Goal: Transaction & Acquisition: Purchase product/service

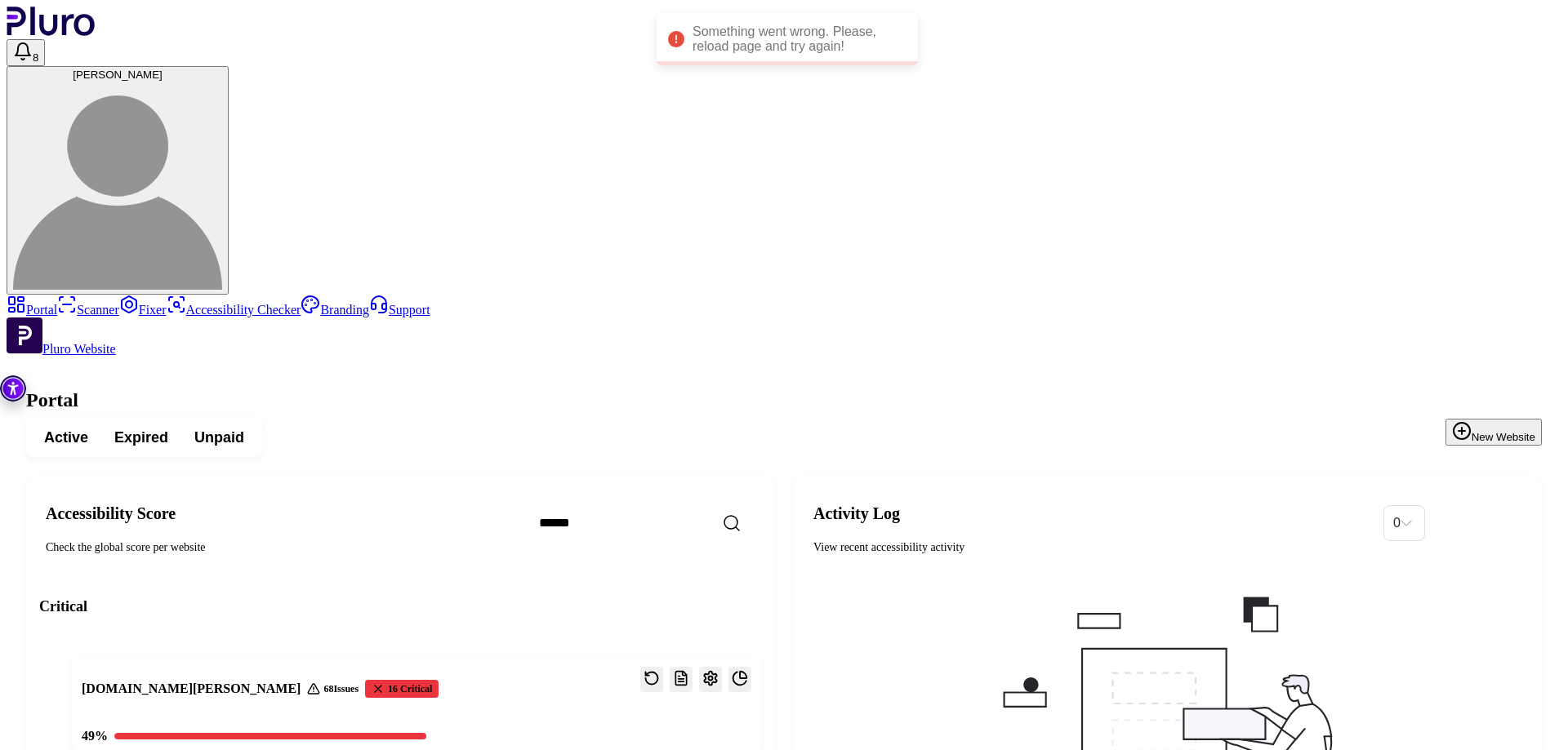
click at [719, 671] on icon "Open settings" at bounding box center [710, 679] width 16 height 16
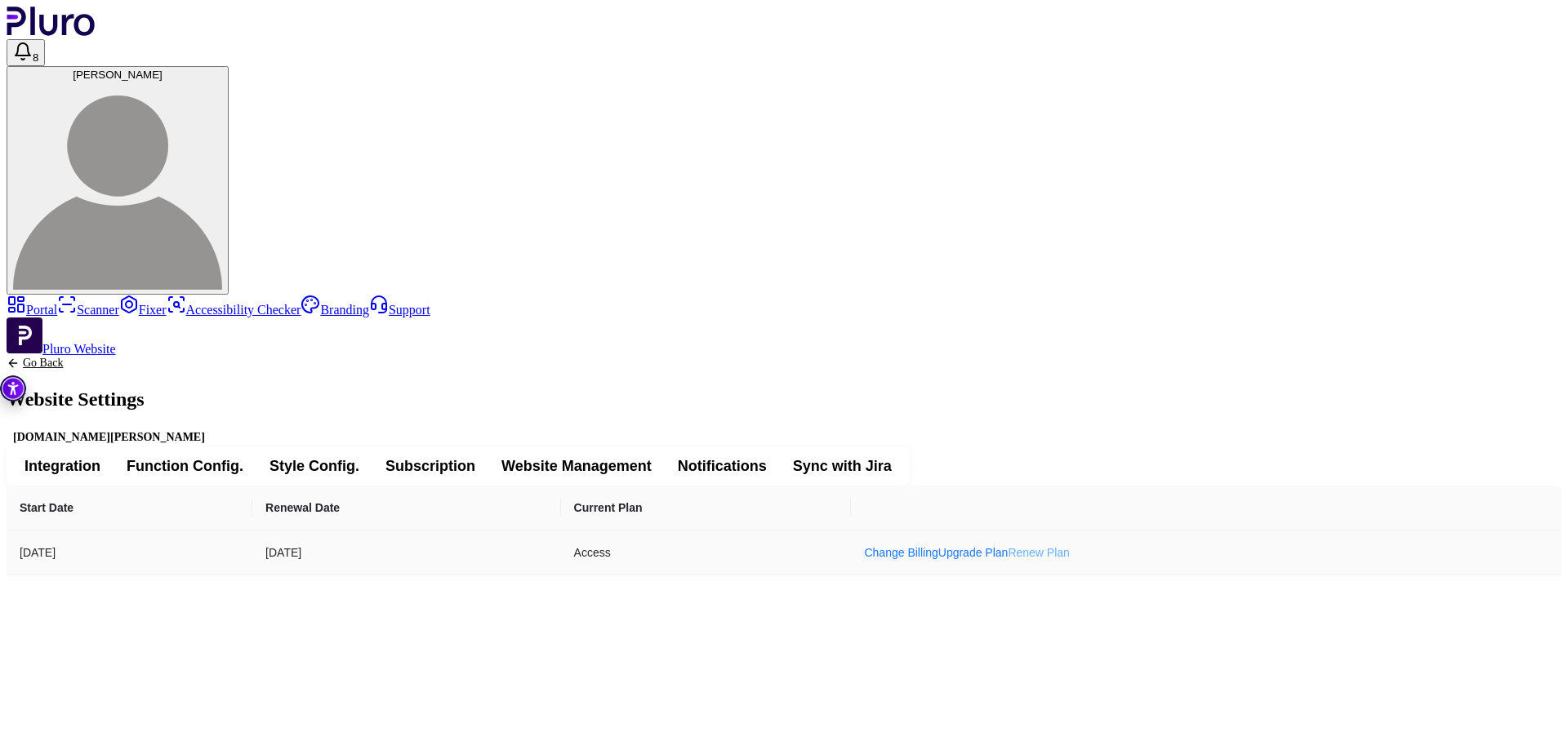
click at [1070, 546] on link "Renew Plan" at bounding box center [1038, 552] width 62 height 13
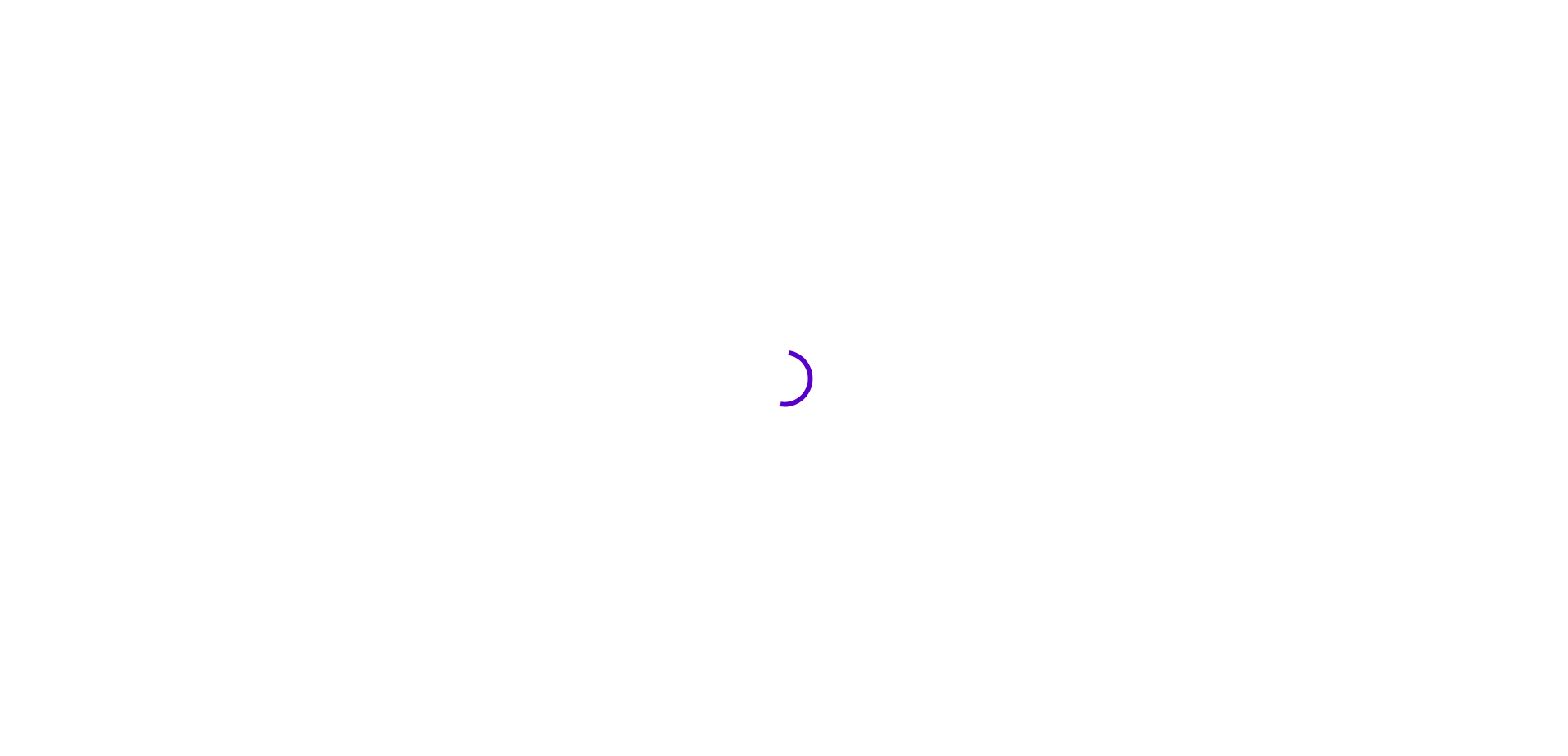
type input "*********"
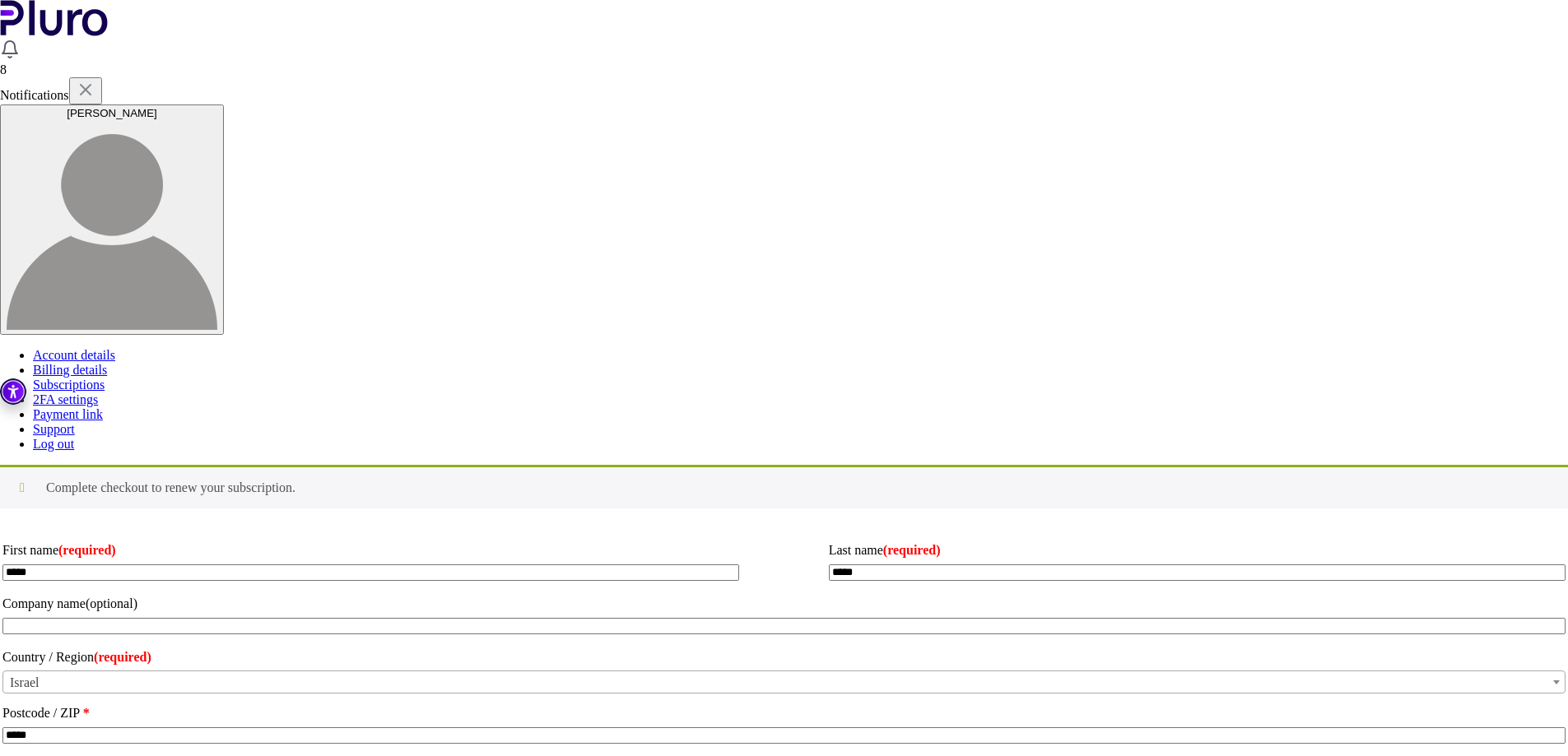
click at [0, 0] on input "Coupon:" at bounding box center [0, 0] width 0 height 0
type input "****"
click at [0, 0] on button "Apply coupon" at bounding box center [0, 0] width 0 height 0
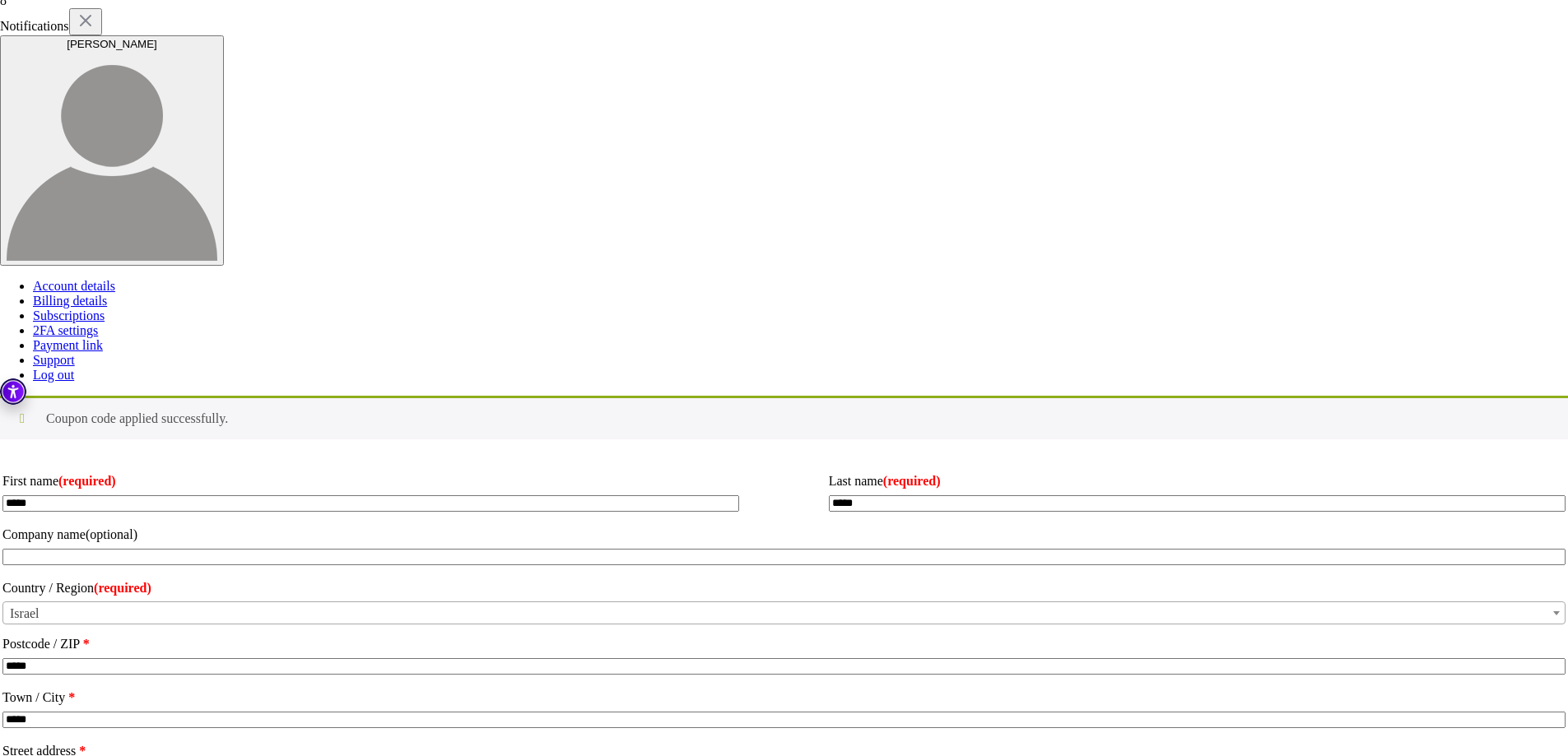
scroll to position [165, 0]
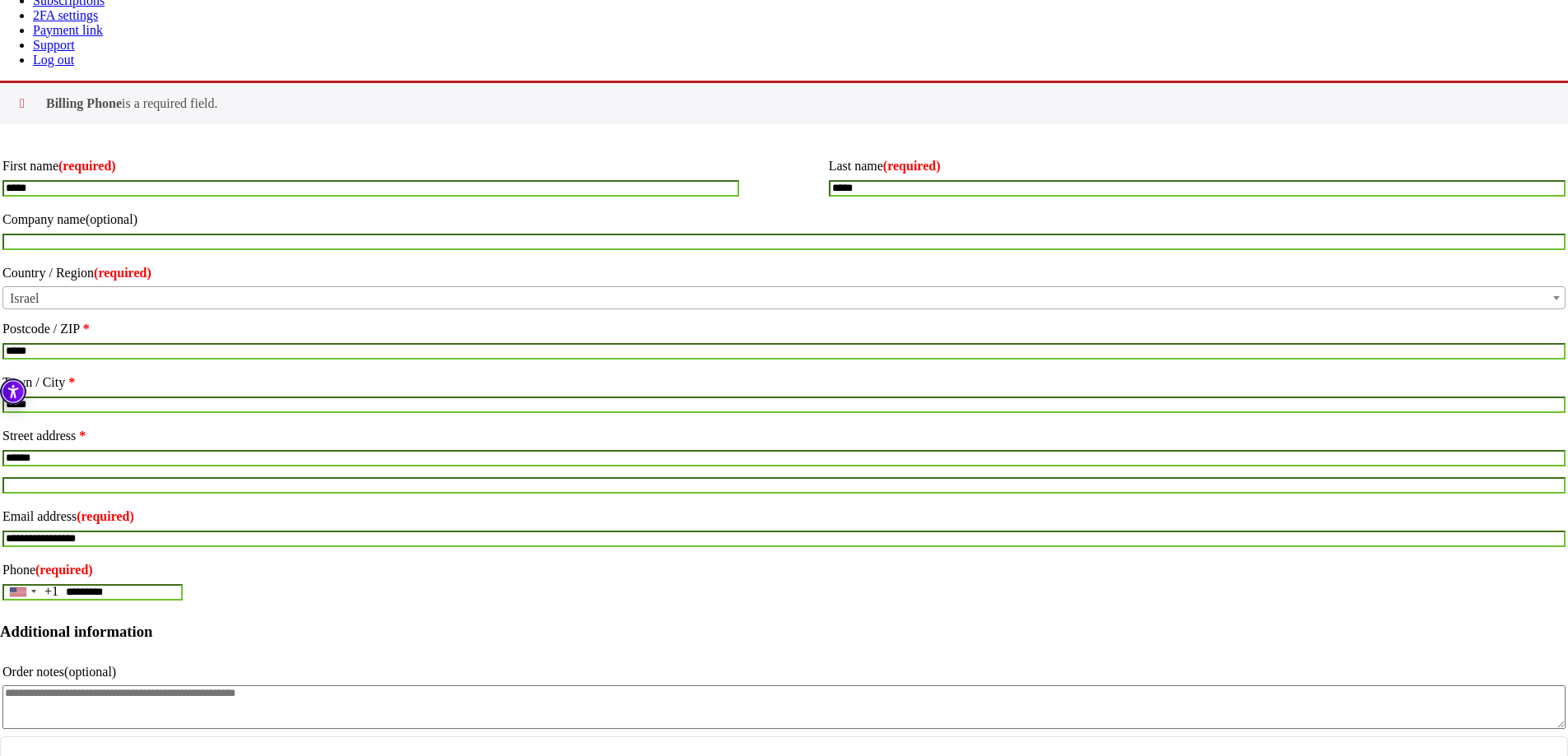
scroll to position [418, 0]
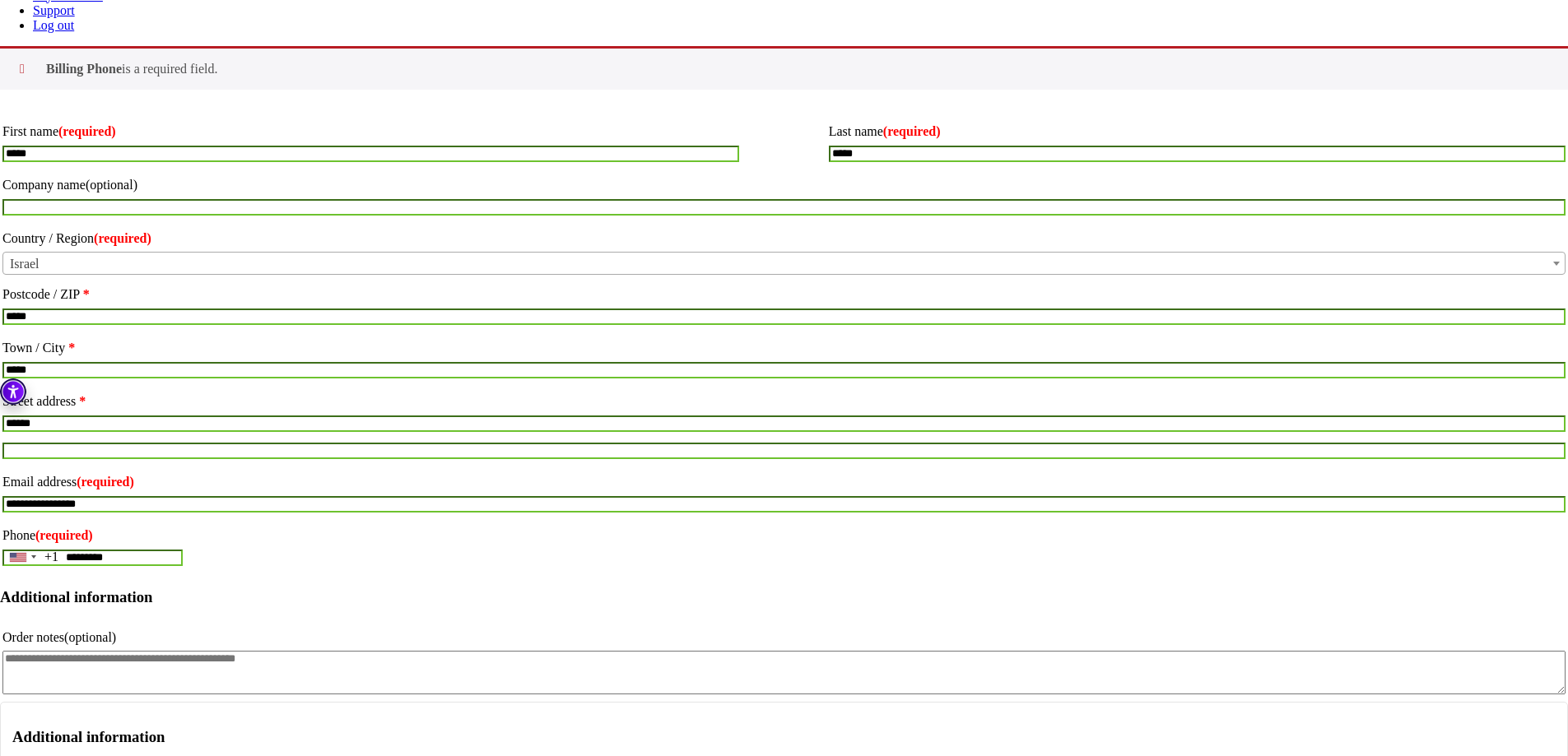
click at [183, 549] on input "*********" at bounding box center [93, 558] width 180 height 16
type input "**********"
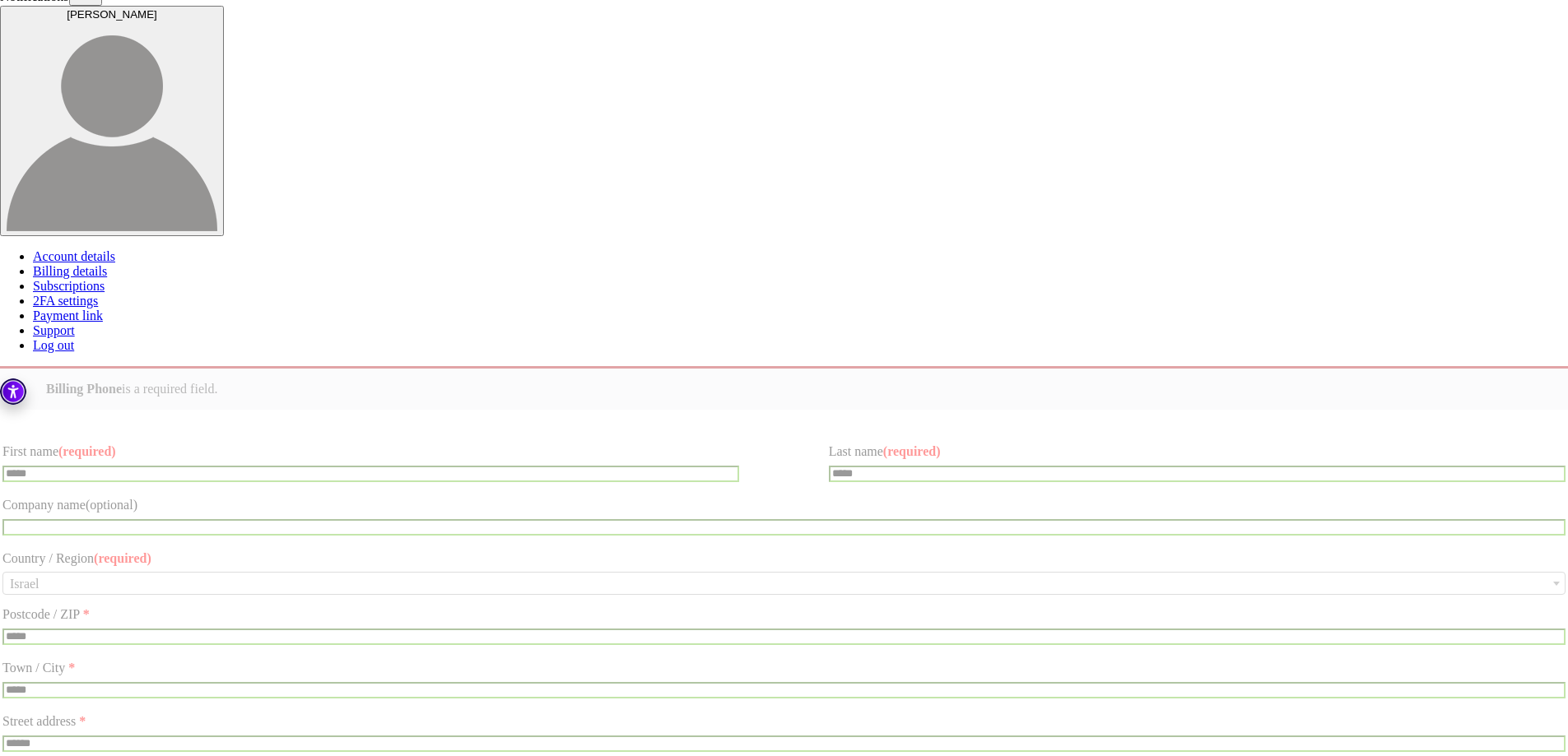
scroll to position [90, 0]
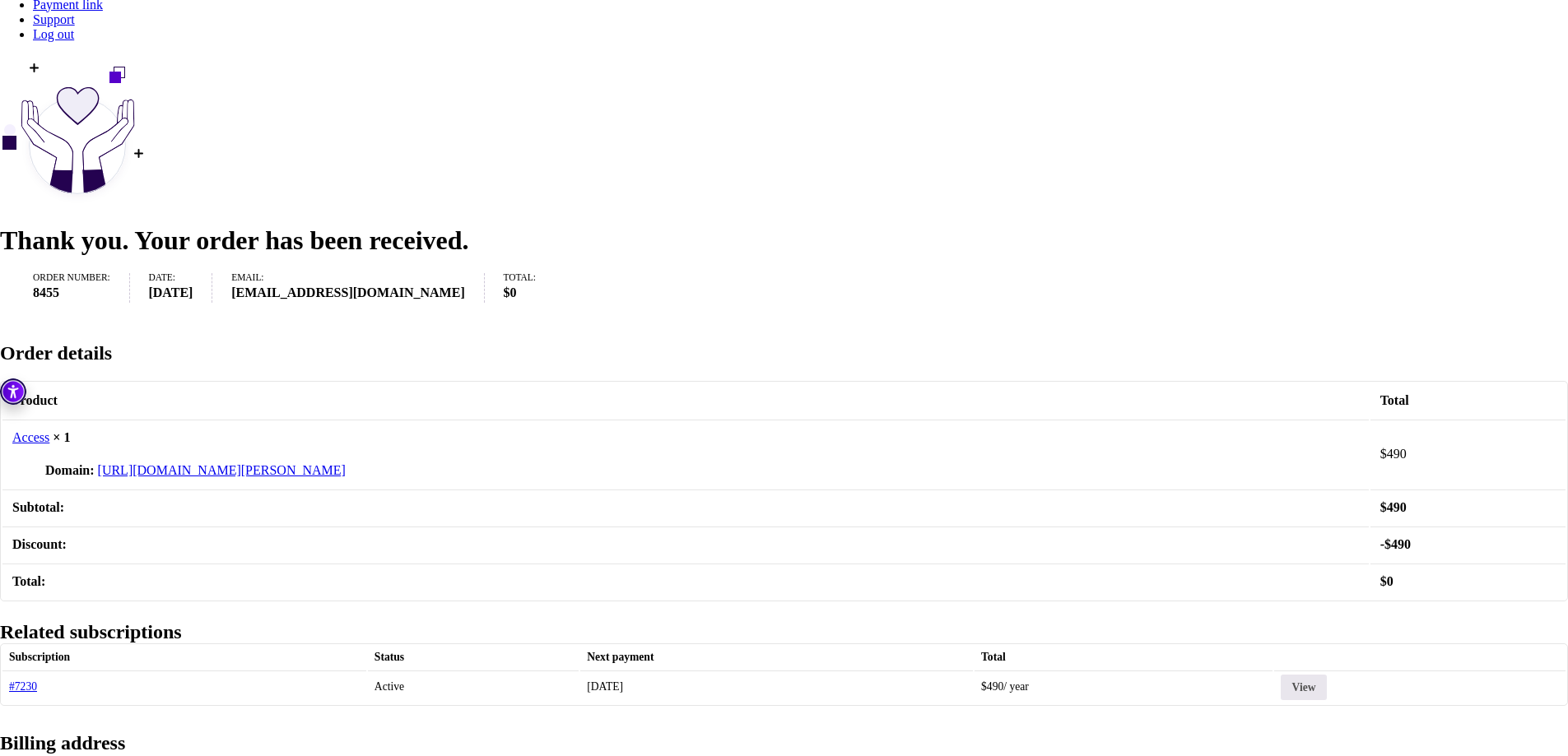
scroll to position [486, 0]
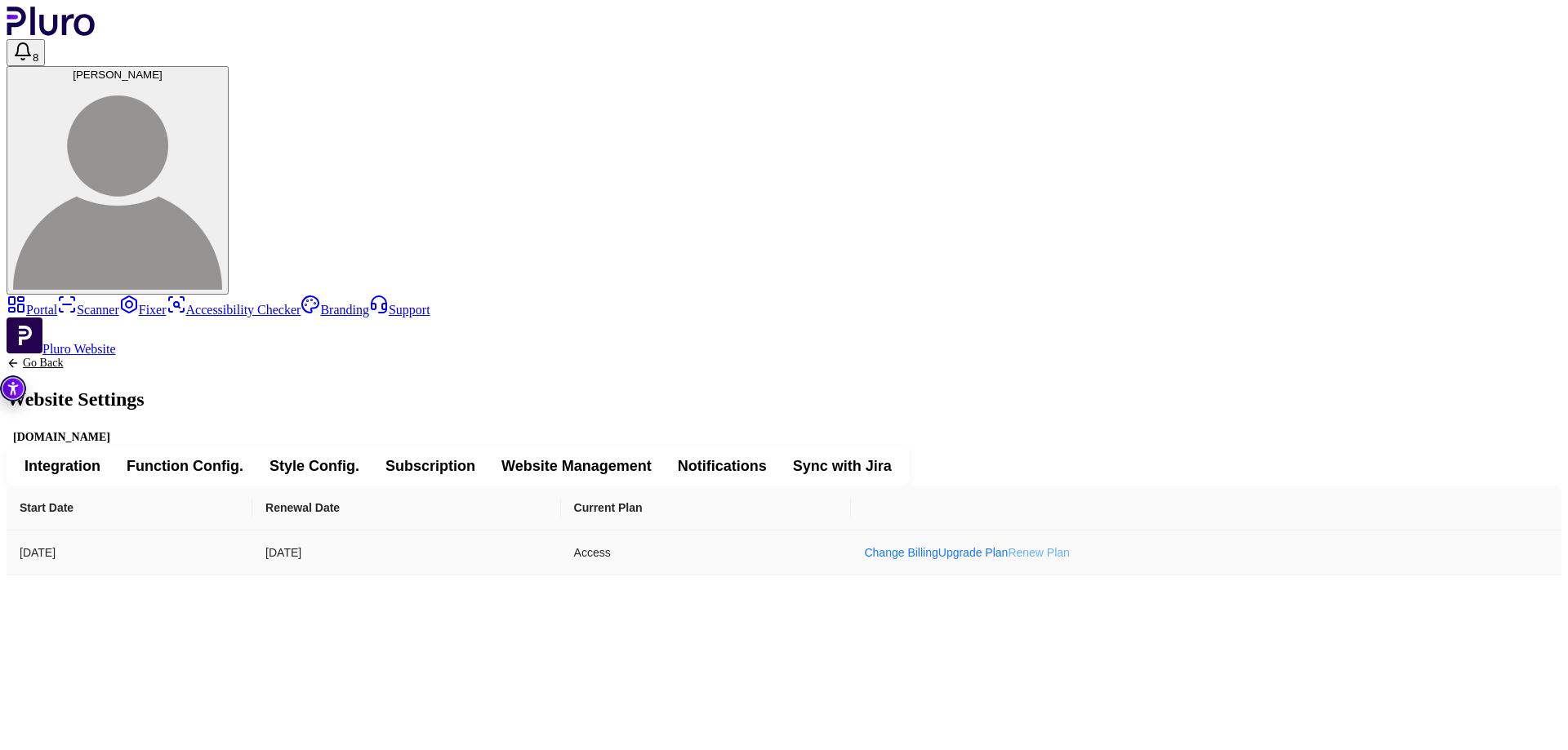
click at [1070, 546] on link "Renew Plan" at bounding box center [1038, 552] width 62 height 13
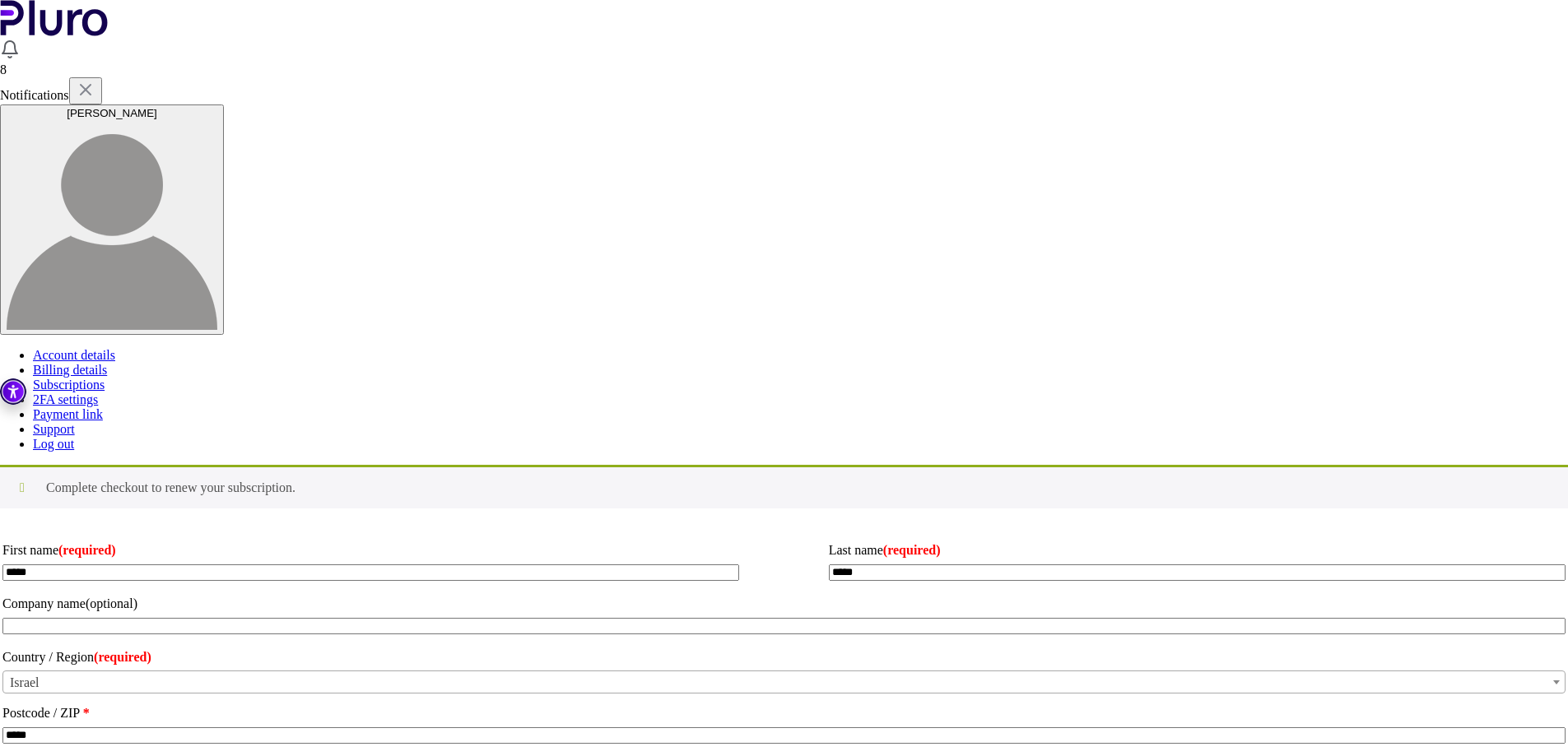
click at [0, 0] on input "Coupon:" at bounding box center [0, 0] width 0 height 0
type input "****"
click at [0, 0] on button "Apply coupon" at bounding box center [0, 0] width 0 height 0
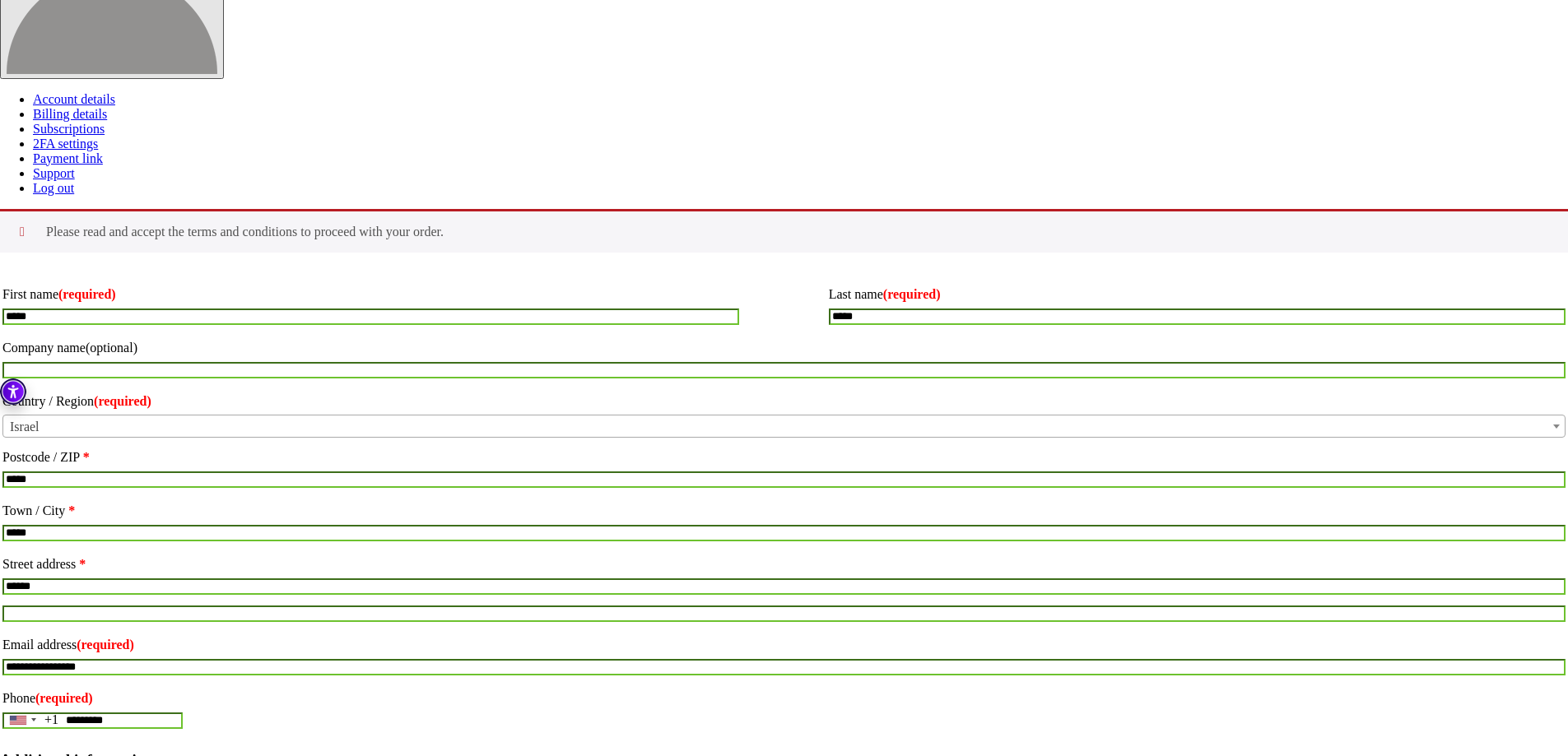
scroll to position [408, 0]
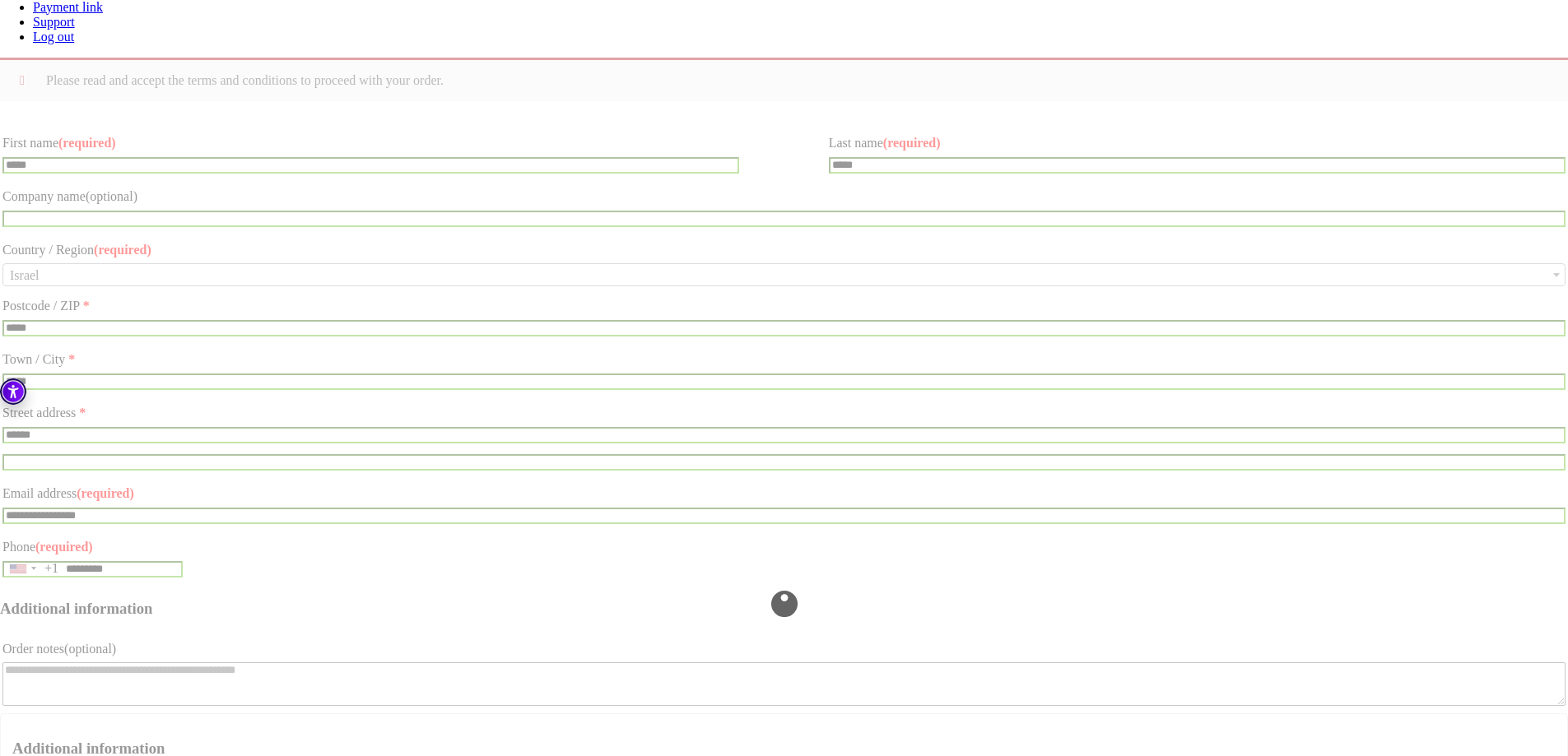
type button "Renew subscription"
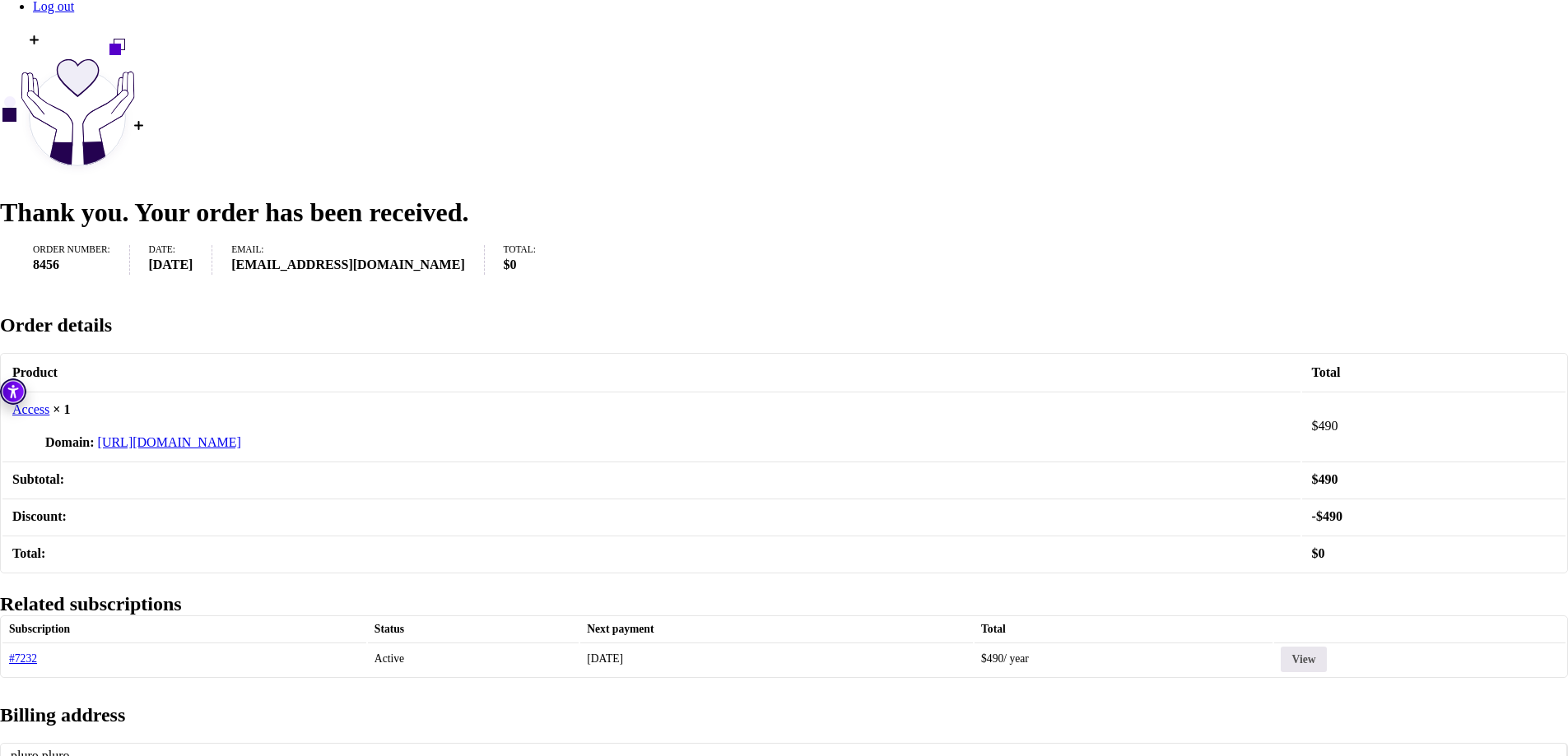
scroll to position [486, 0]
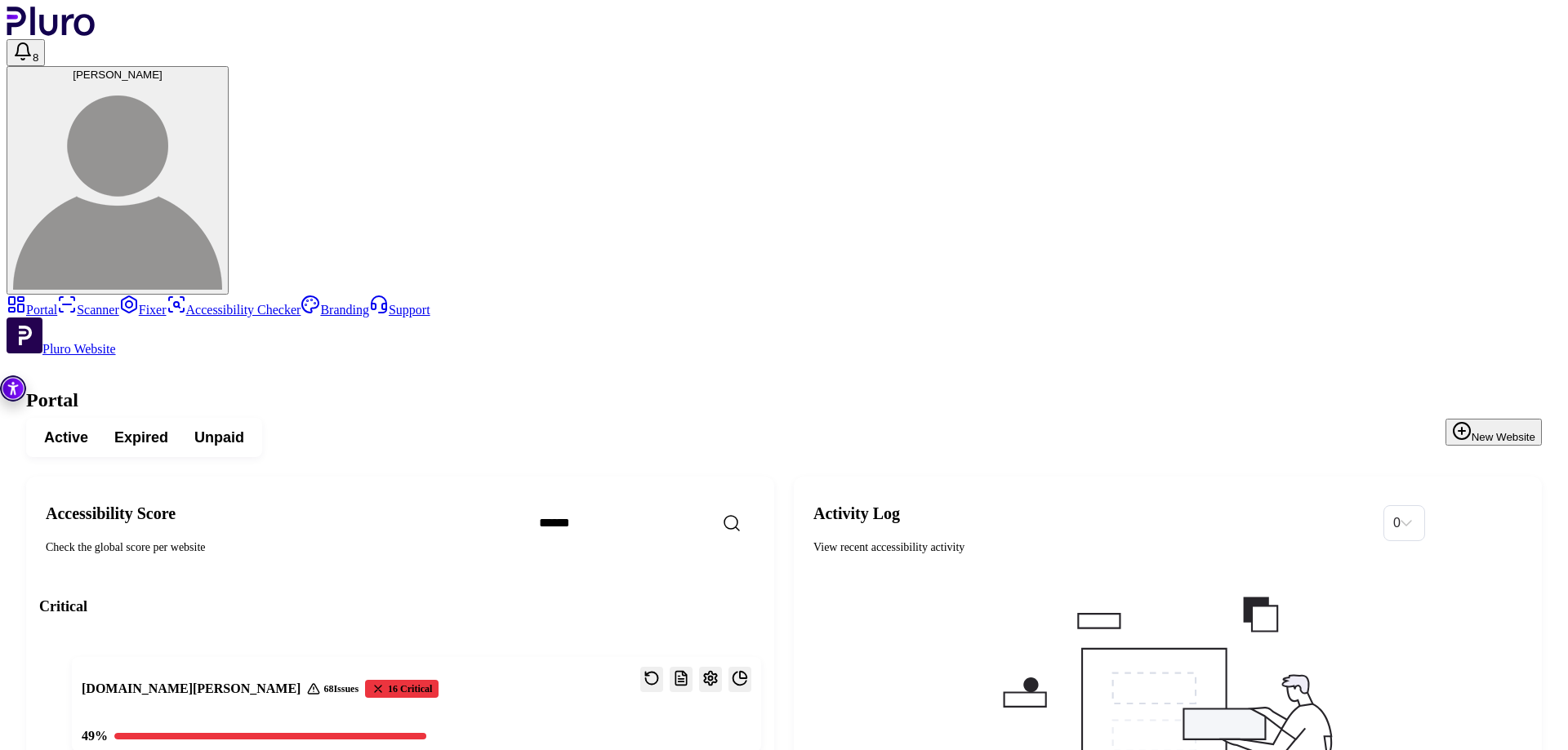
click at [168, 428] on span "Expired" at bounding box center [142, 438] width 54 height 20
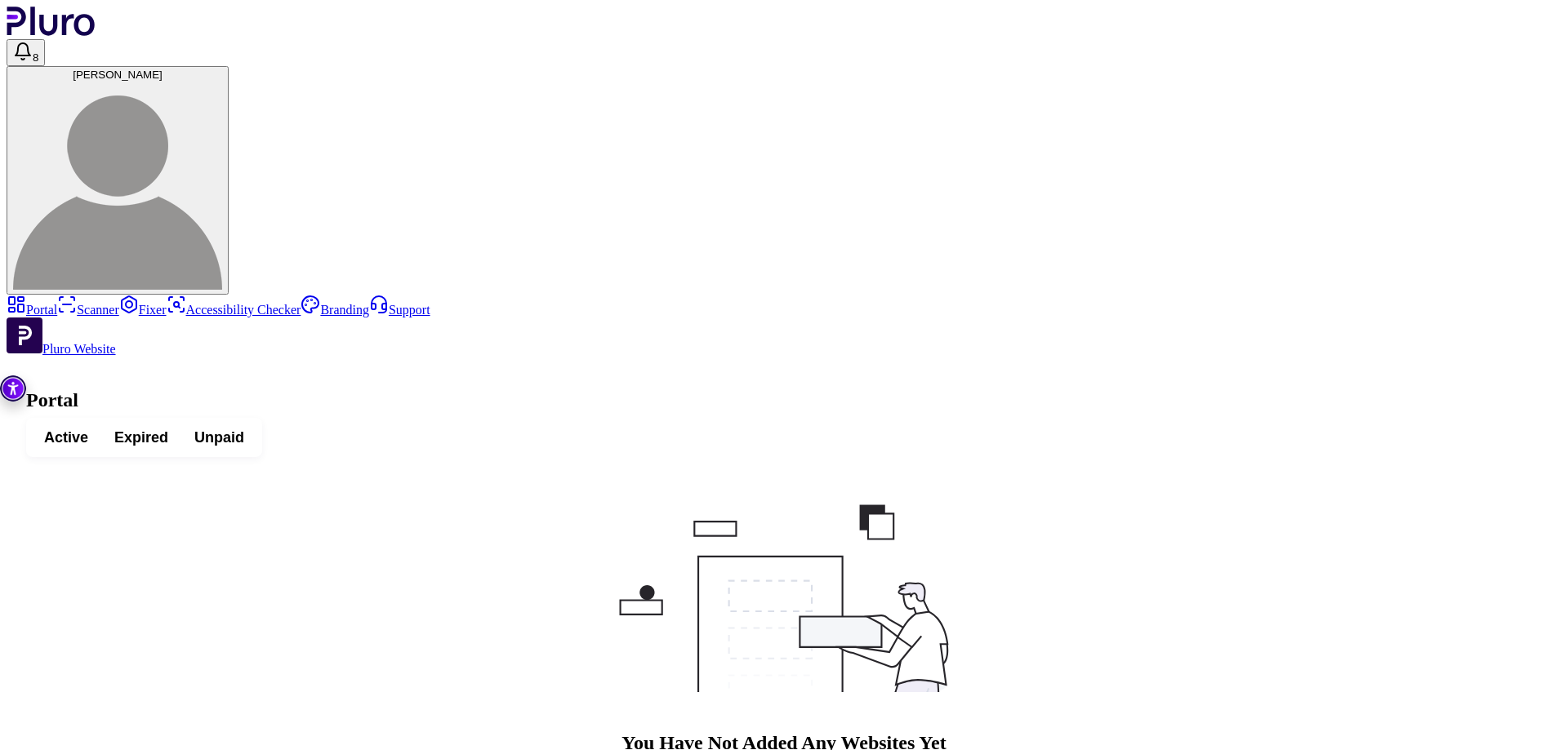
click at [88, 428] on span "Active" at bounding box center [66, 438] width 44 height 20
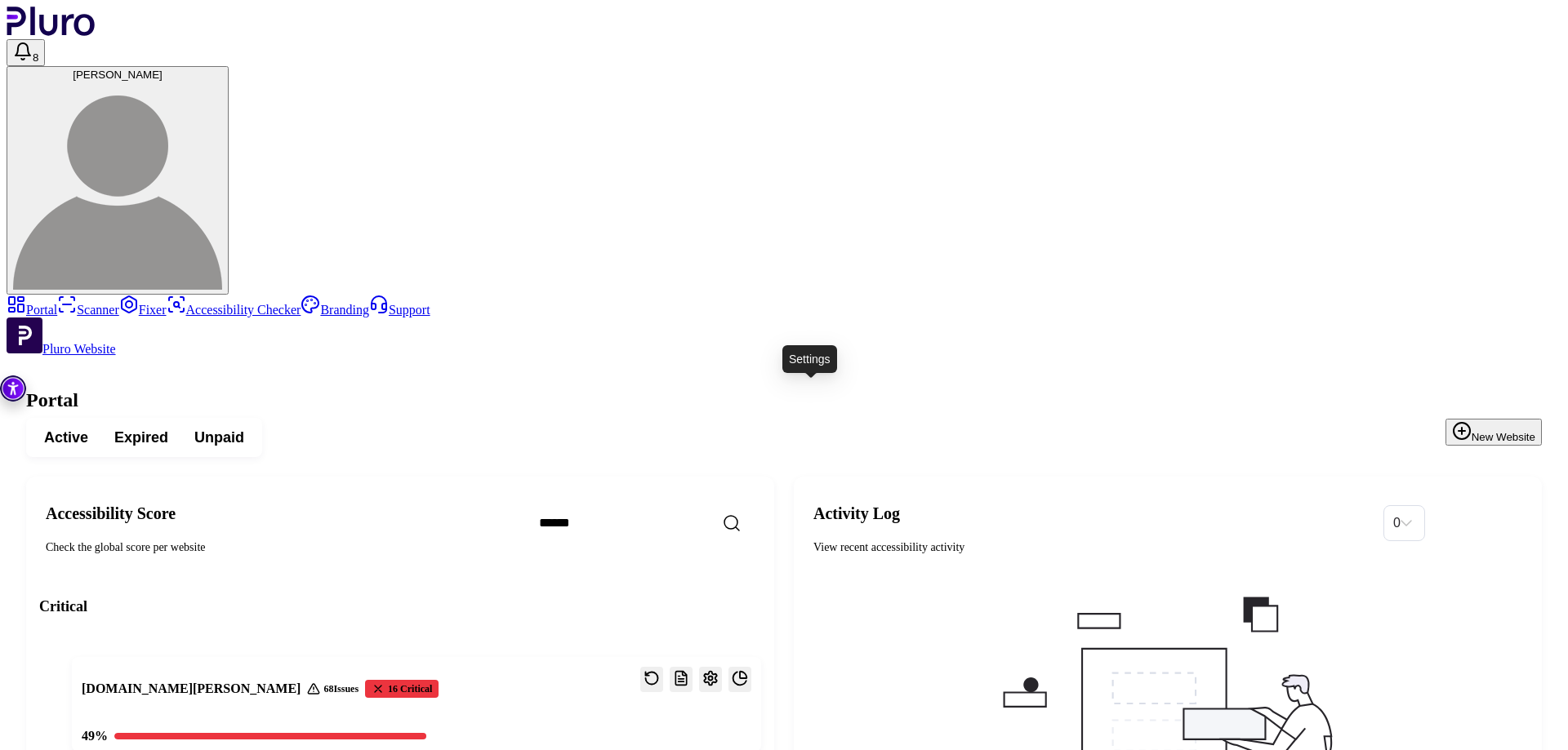
click at [162, 69] on span "Arie Mendelson" at bounding box center [118, 75] width 90 height 13
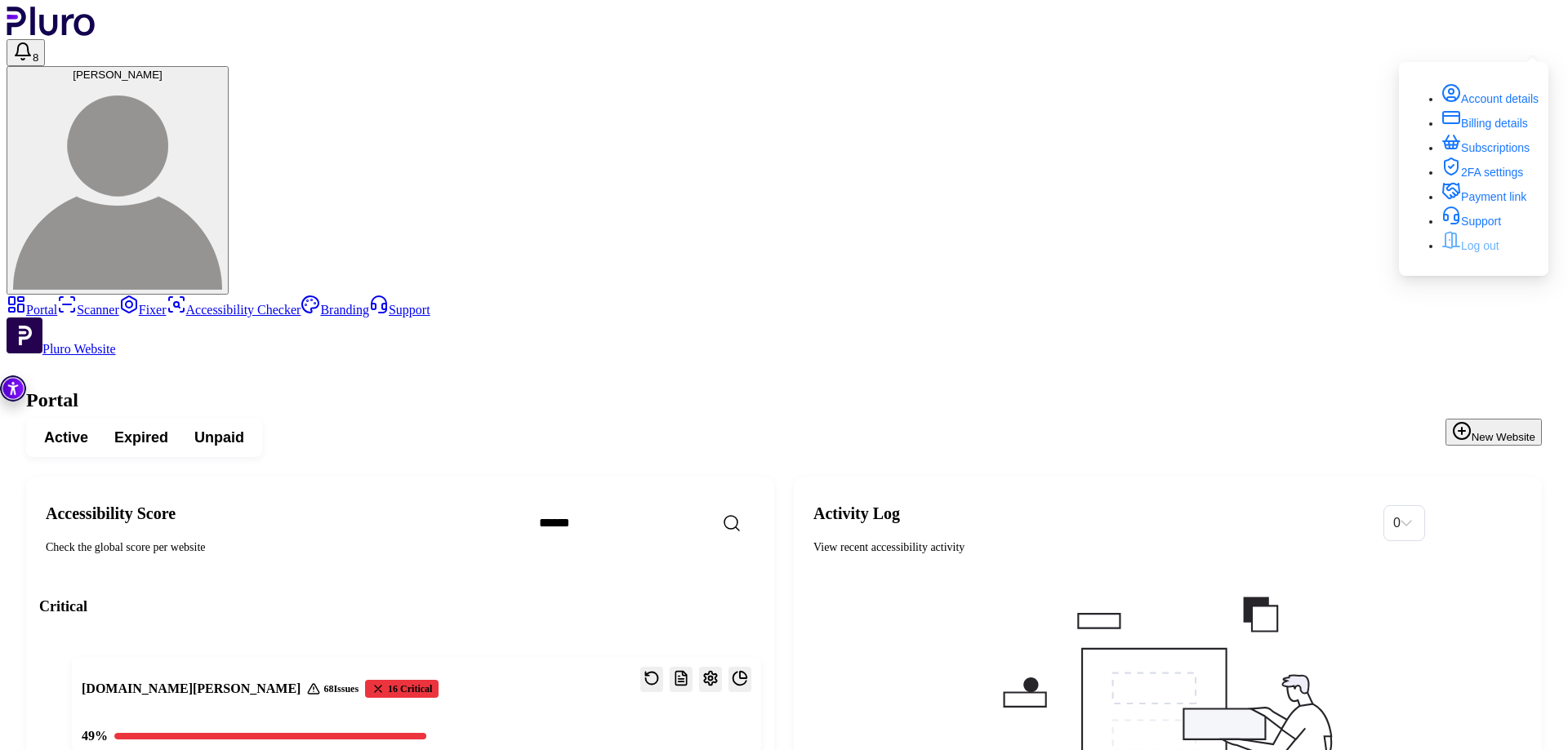
click at [1464, 253] on link "Log out" at bounding box center [1471, 245] width 58 height 13
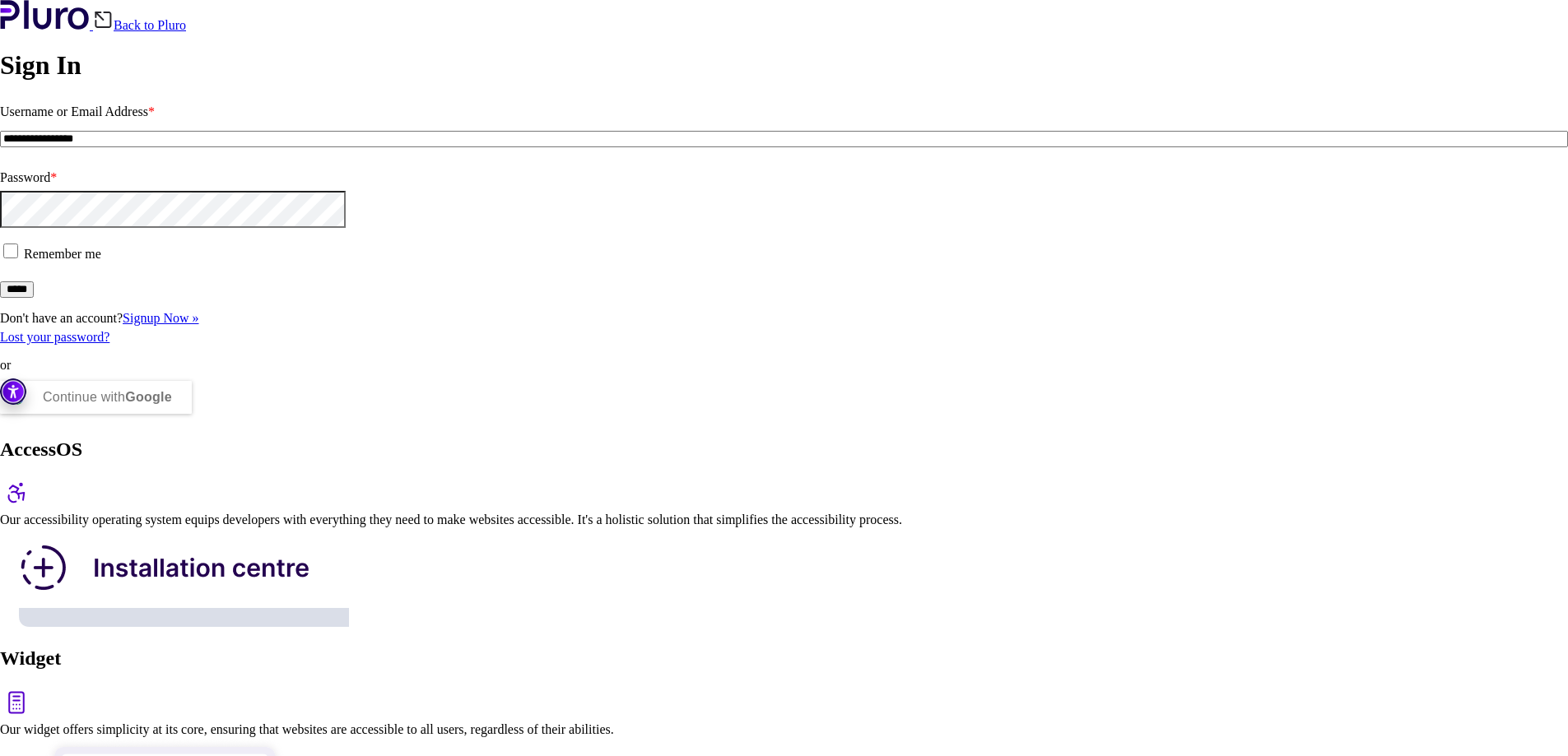
click at [236, 147] on input "**********" at bounding box center [784, 139] width 1568 height 16
type input "**********"
click at [34, 297] on input "*****" at bounding box center [16, 289] width 34 height 16
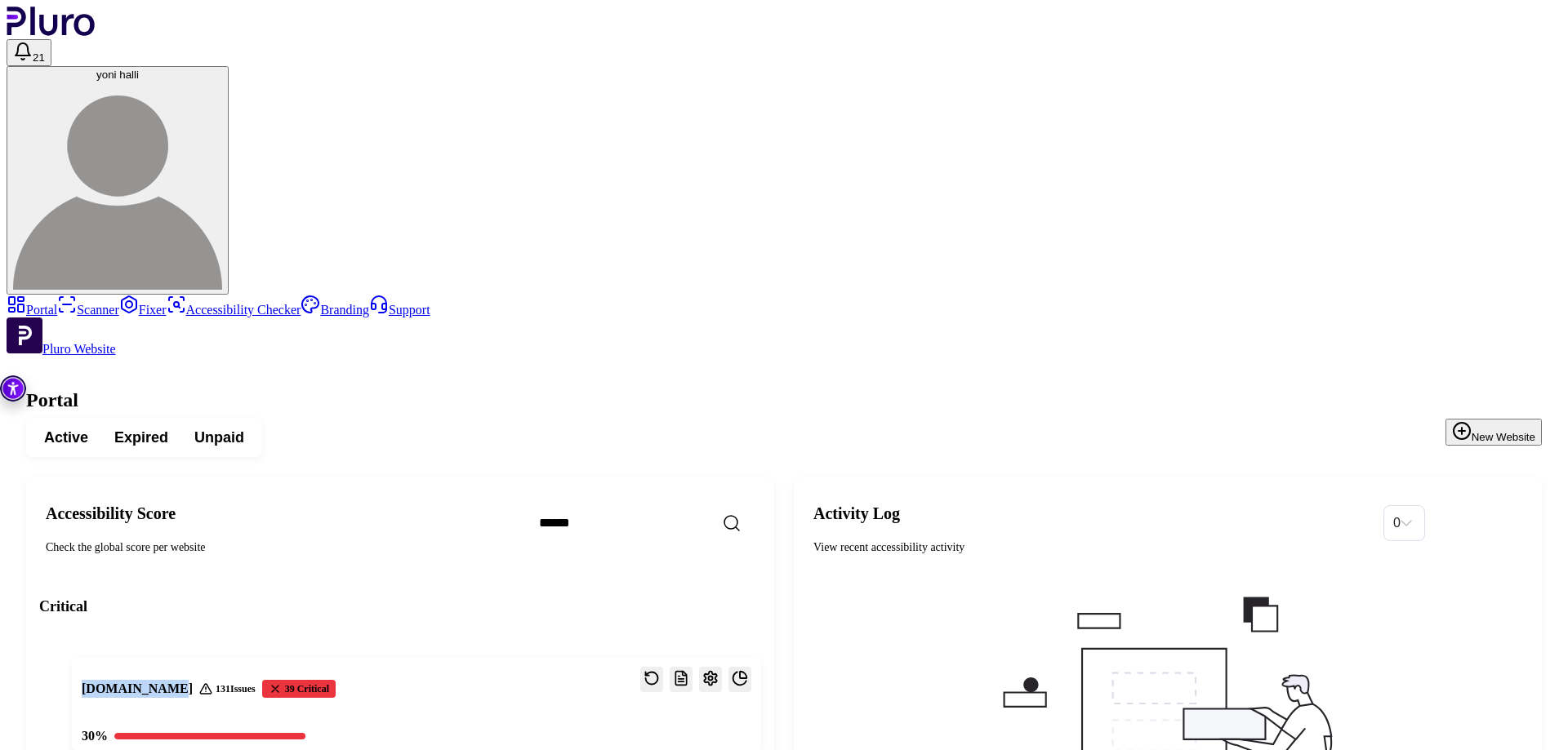
drag, startPoint x: 241, startPoint y: 298, endPoint x: 338, endPoint y: 305, distance: 97.3
copy h3 "sesamy.co.il"
click at [719, 671] on icon "Open settings" at bounding box center [710, 679] width 16 height 16
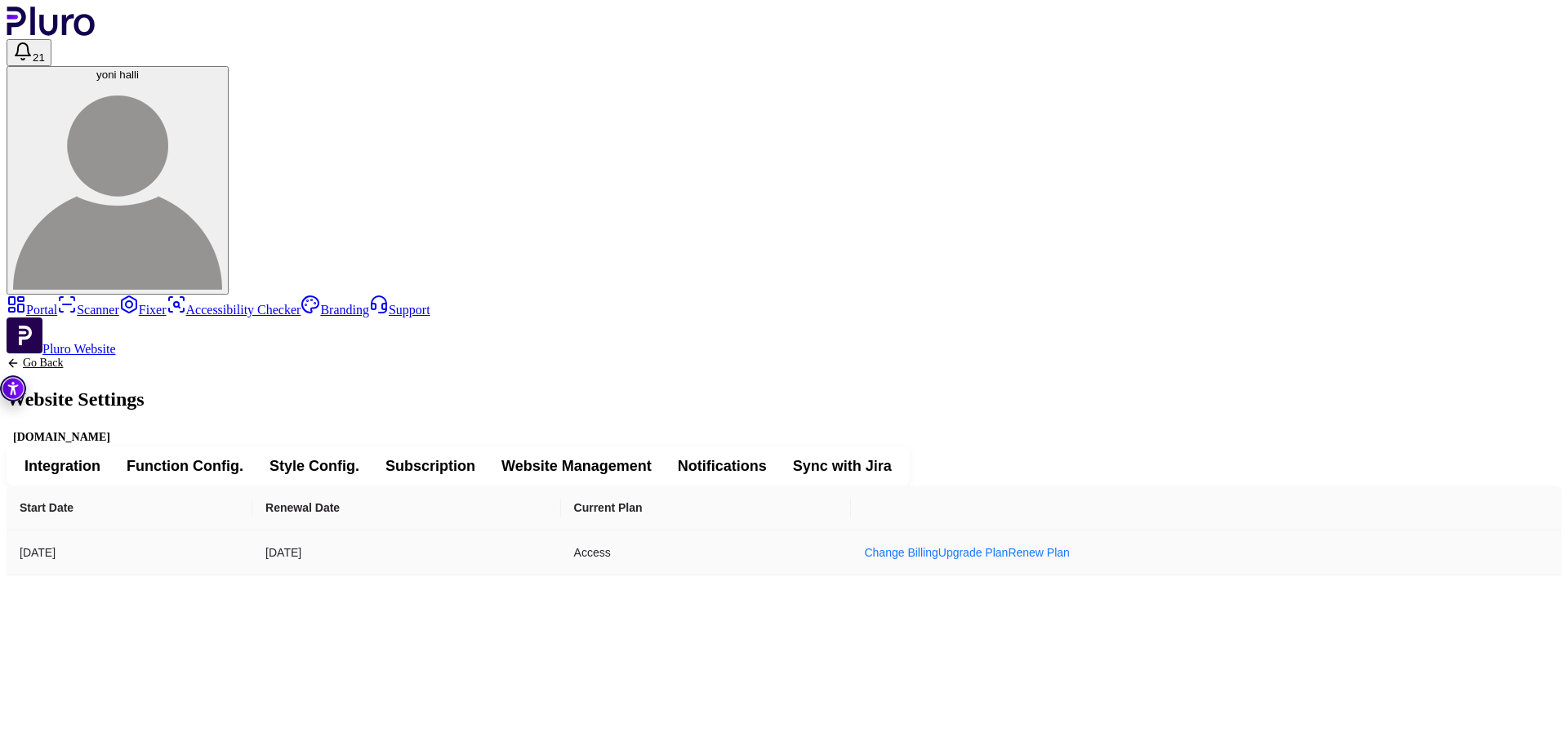
drag, startPoint x: 581, startPoint y: 312, endPoint x: 655, endPoint y: 312, distance: 74.0
click at [561, 531] on td "03.03.2026" at bounding box center [406, 553] width 308 height 45
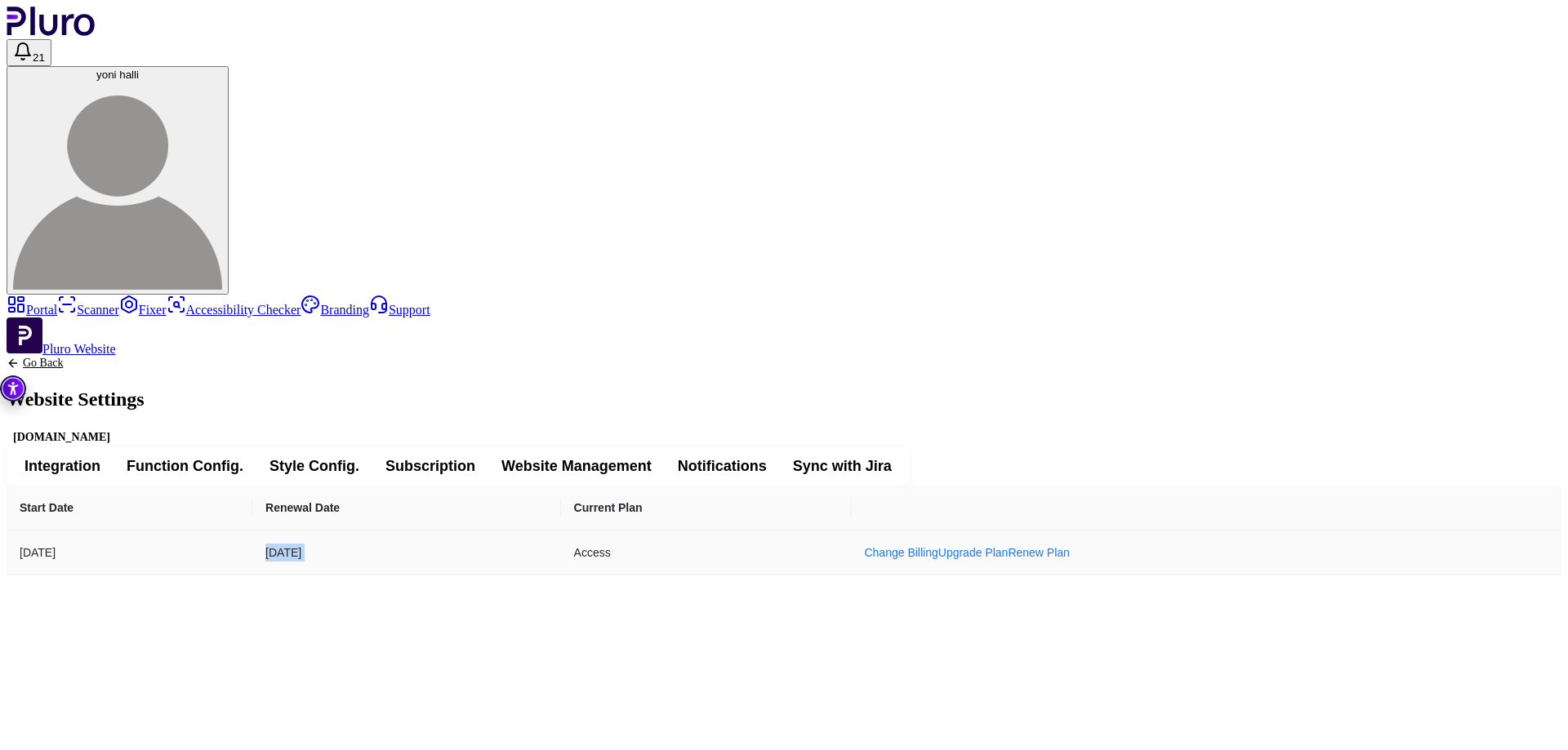
click at [561, 531] on td "03.03.2026" at bounding box center [406, 553] width 308 height 45
click at [605, 486] on div "Start Date Renewal Date Current Plan 19.02.2023 03.03.2026 Access Change Billin…" at bounding box center [784, 531] width 1555 height 90
click at [561, 531] on td "03.03.2026" at bounding box center [406, 553] width 308 height 45
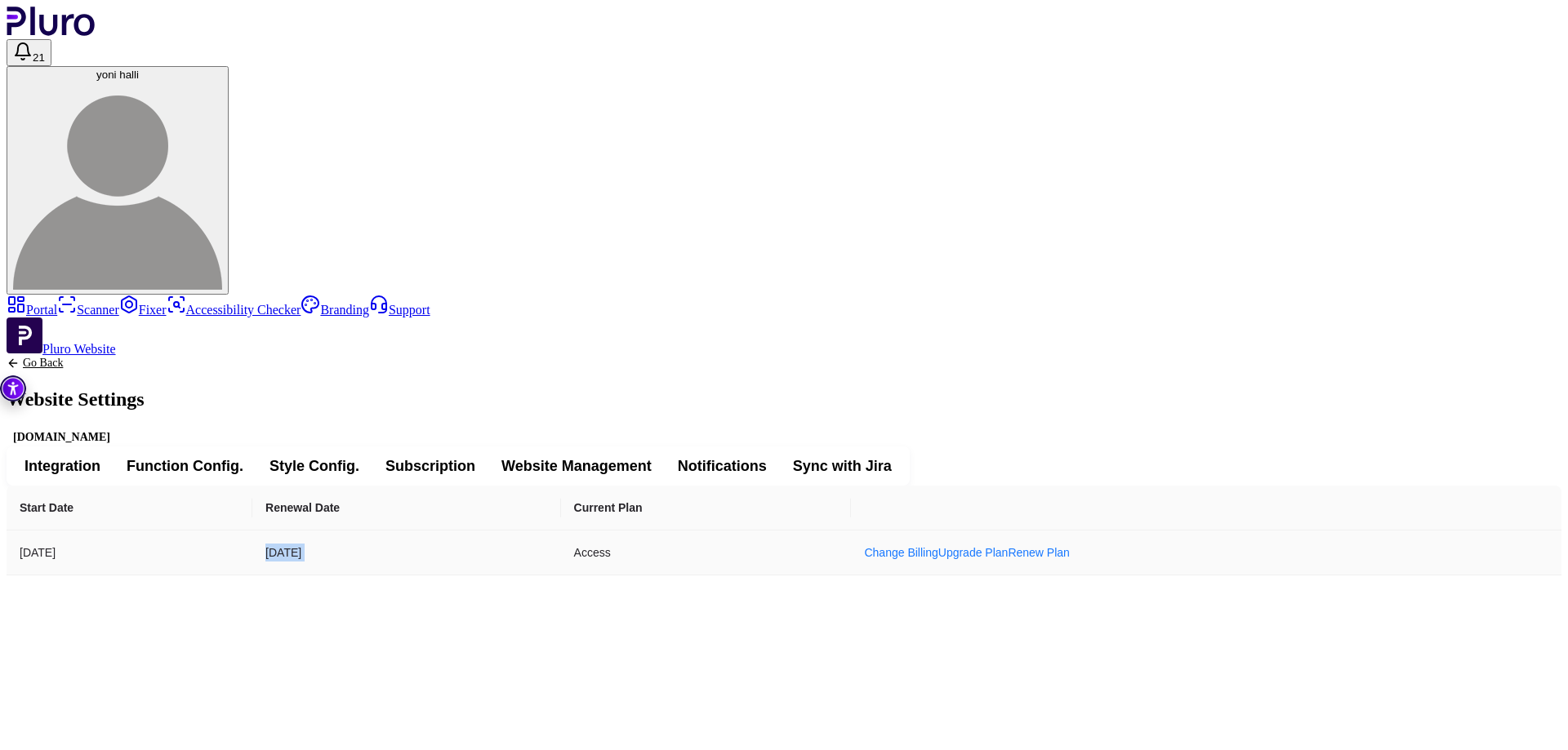
copy td "03.03.2026"
click at [57, 303] on link "Portal" at bounding box center [32, 310] width 51 height 14
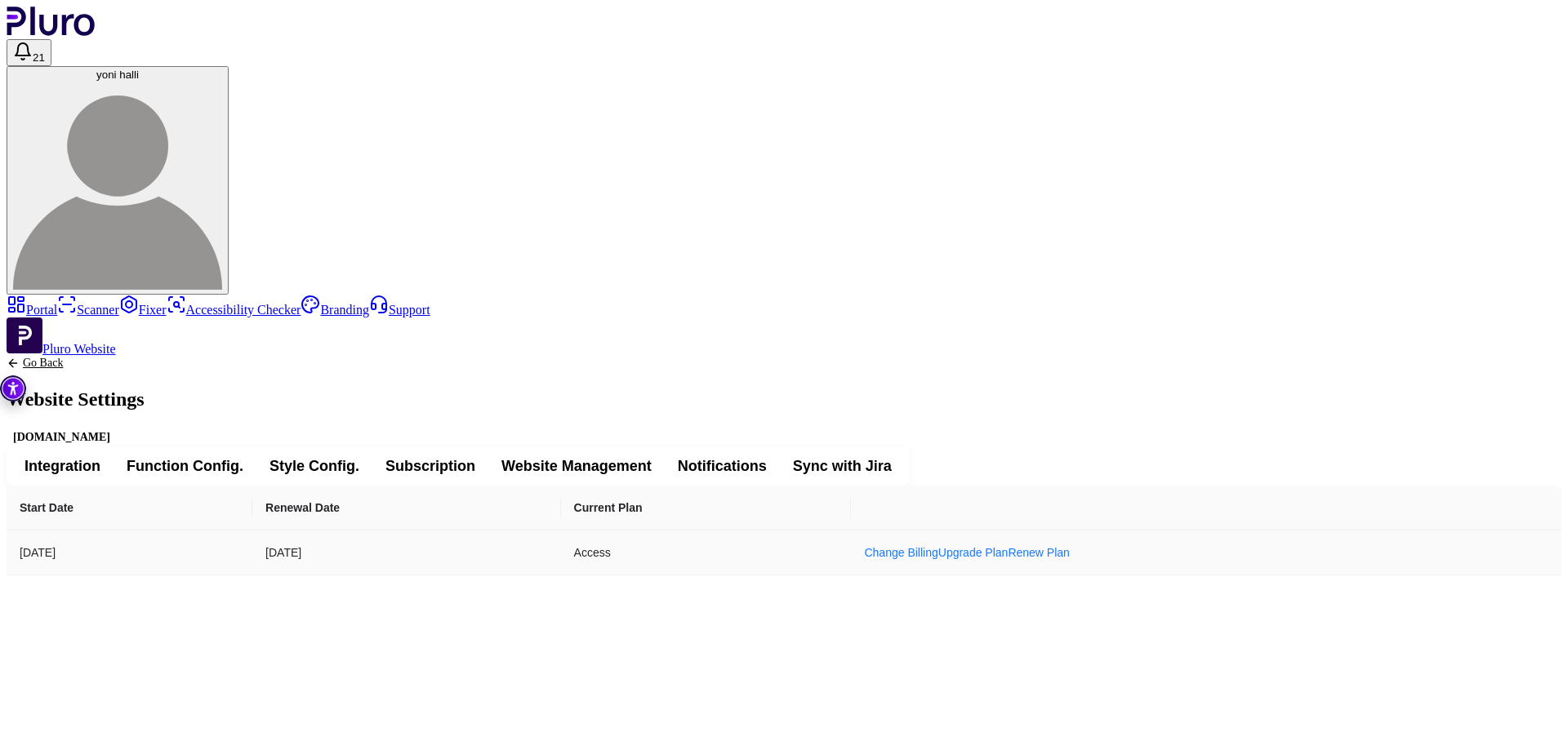
click at [561, 531] on td "25.06.2026" at bounding box center [406, 553] width 308 height 45
copy td "25.06.2026"
click at [116, 429] on div "www.shayish-biyalik.co.il" at bounding box center [61, 438] width 110 height 18
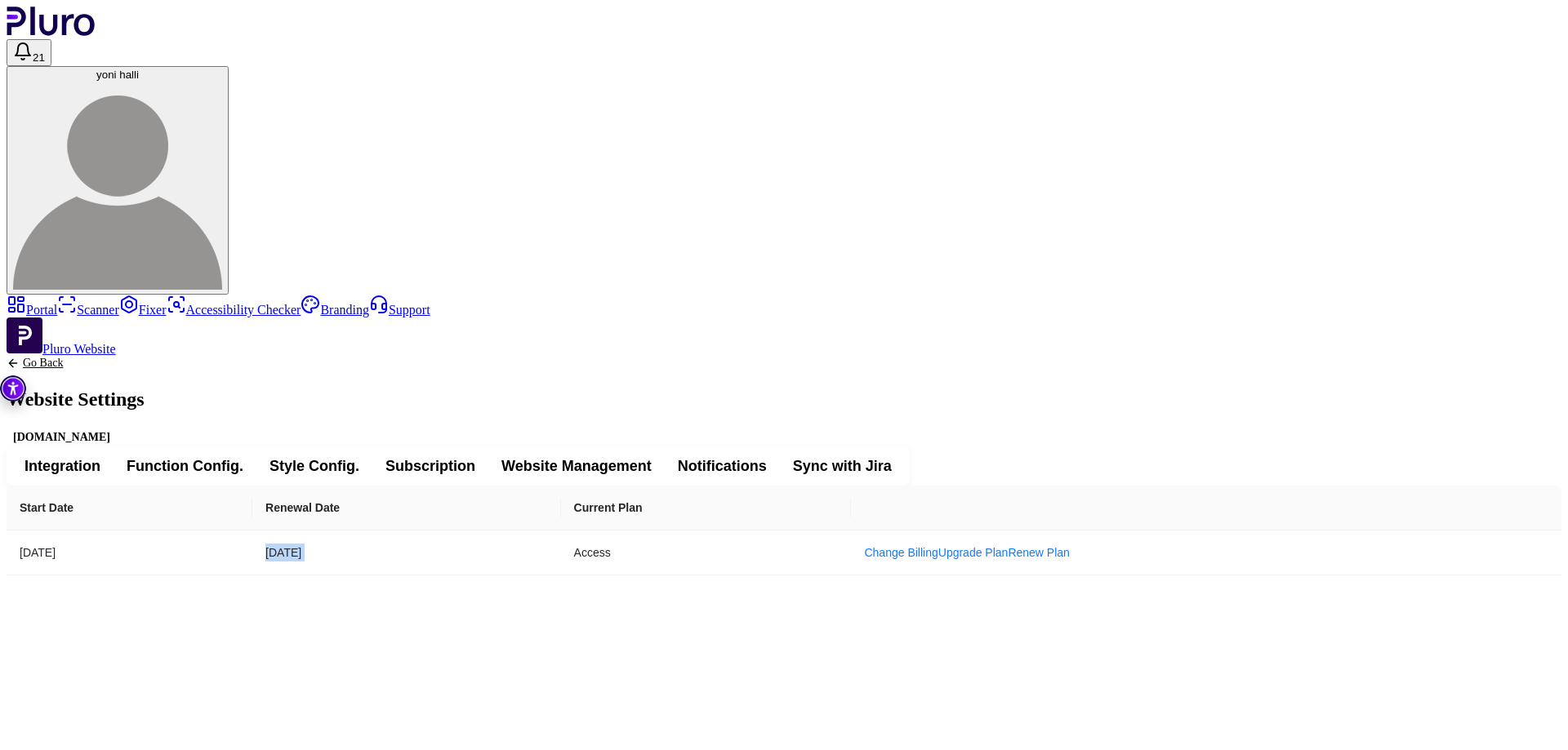
click at [116, 429] on div "www.shayish-biyalik.co.il" at bounding box center [61, 438] width 110 height 18
click at [144, 356] on link "Go Back" at bounding box center [75, 363] width 138 height 13
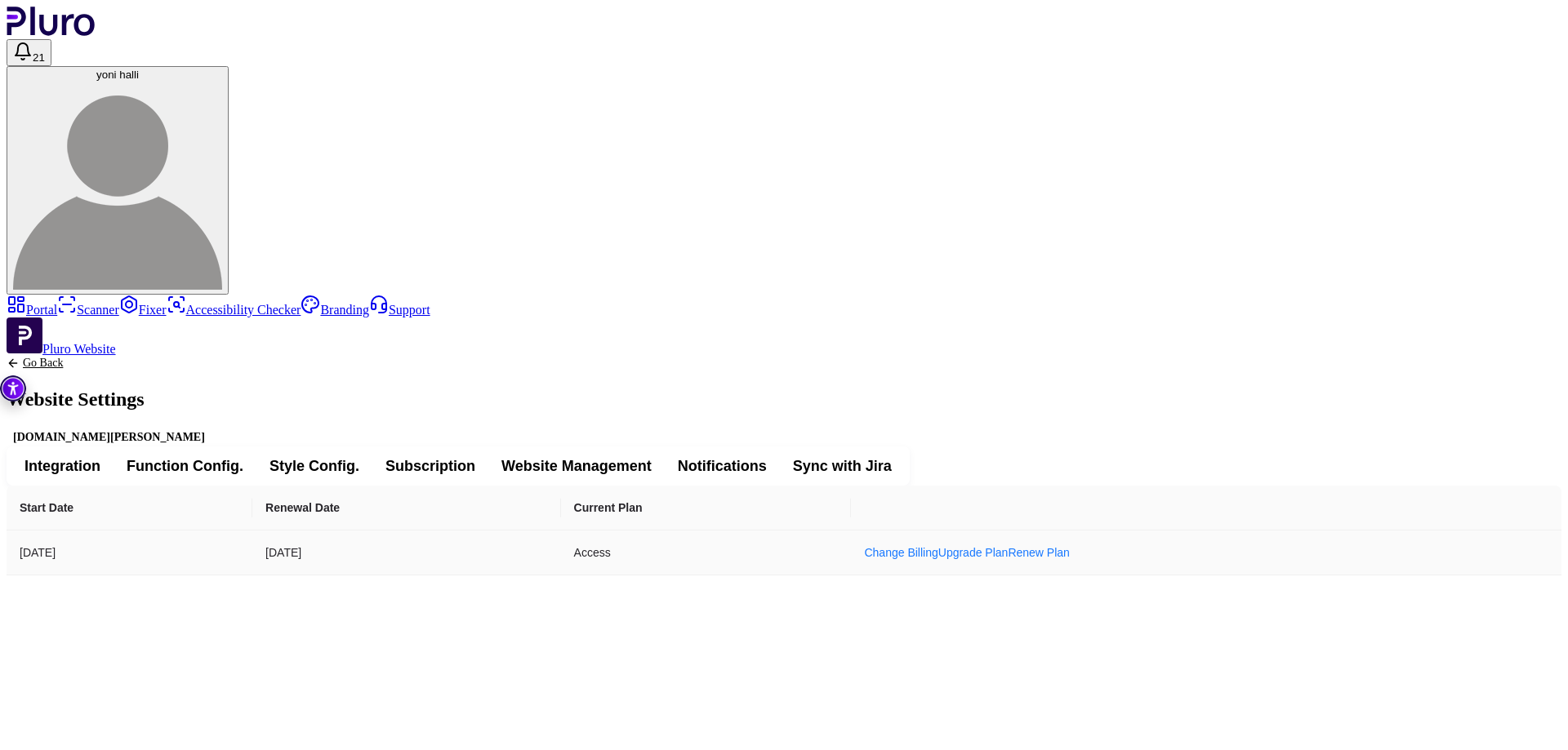
drag, startPoint x: 547, startPoint y: 317, endPoint x: 709, endPoint y: 314, distance: 162.0
click at [709, 531] on tr "28.04.2022 27.04.2026 Access Change Billing Upgrade Plan Renew Plan" at bounding box center [784, 553] width 1555 height 45
click at [561, 531] on td "27.04.2026" at bounding box center [406, 553] width 308 height 45
click at [100, 457] on span "Integration" at bounding box center [62, 467] width 76 height 20
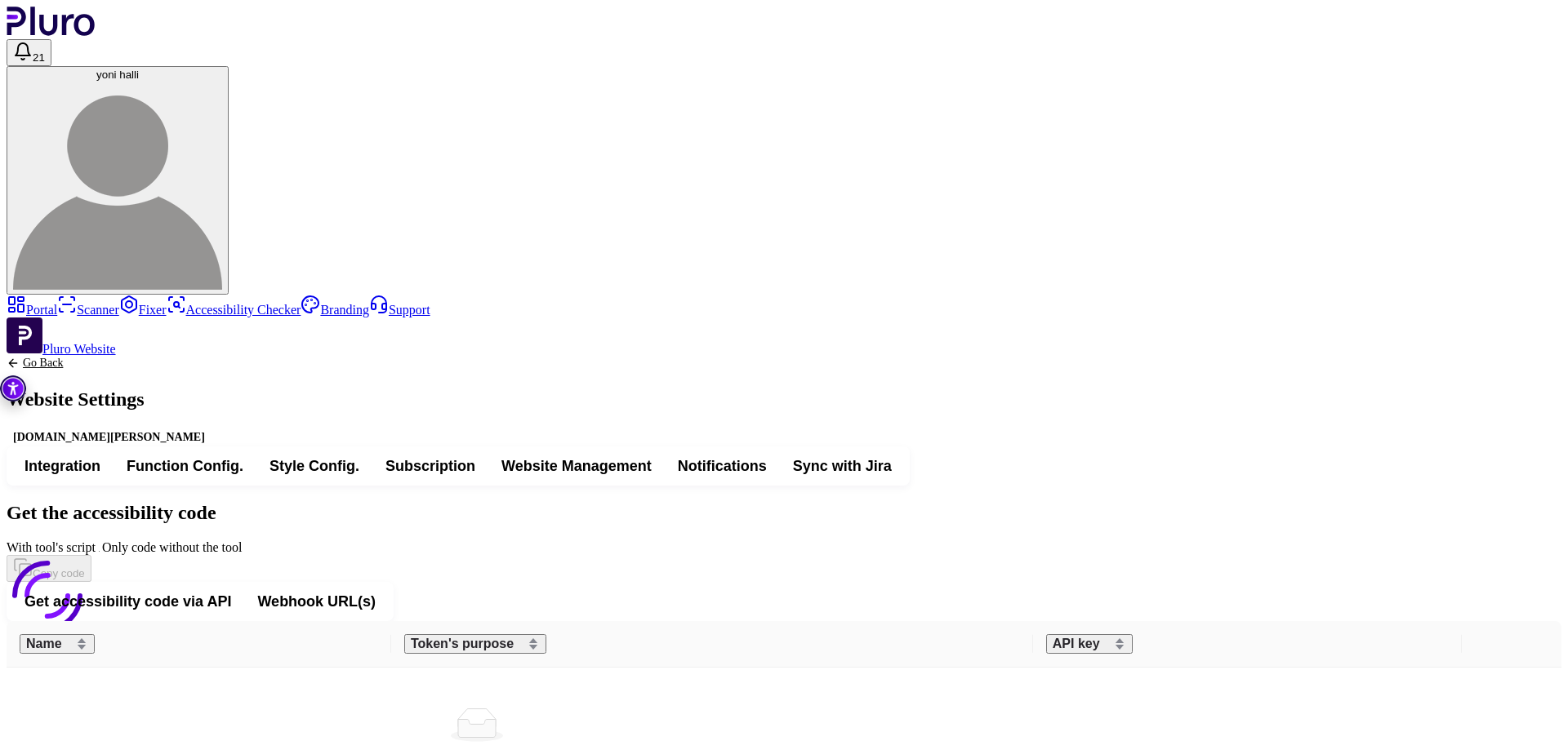
click at [88, 621] on div at bounding box center [47, 662] width 81 height 81
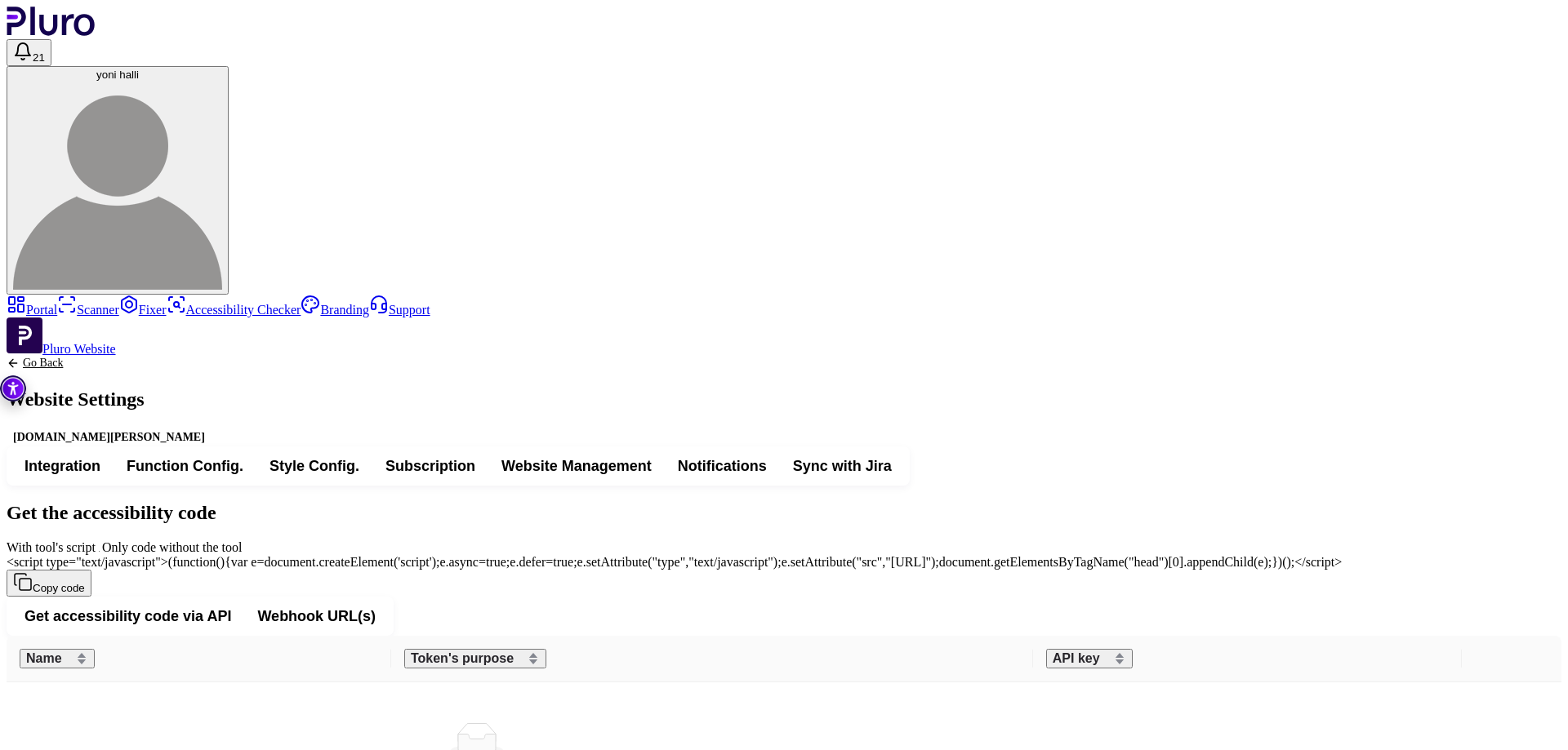
click at [20, 356] on icon "Back to previous screen" at bounding box center [13, 363] width 13 height 13
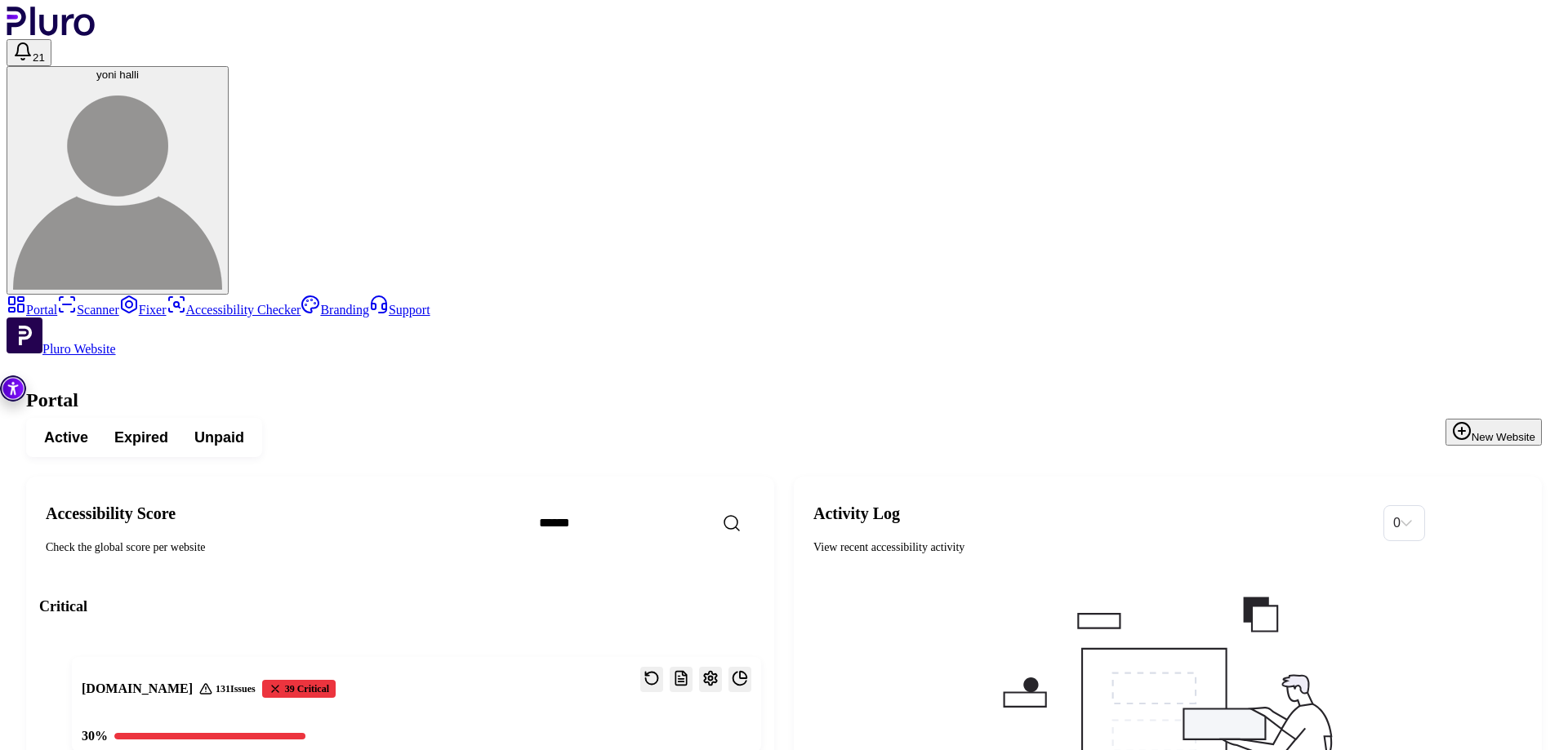
click at [168, 428] on span "Expired" at bounding box center [142, 438] width 54 height 20
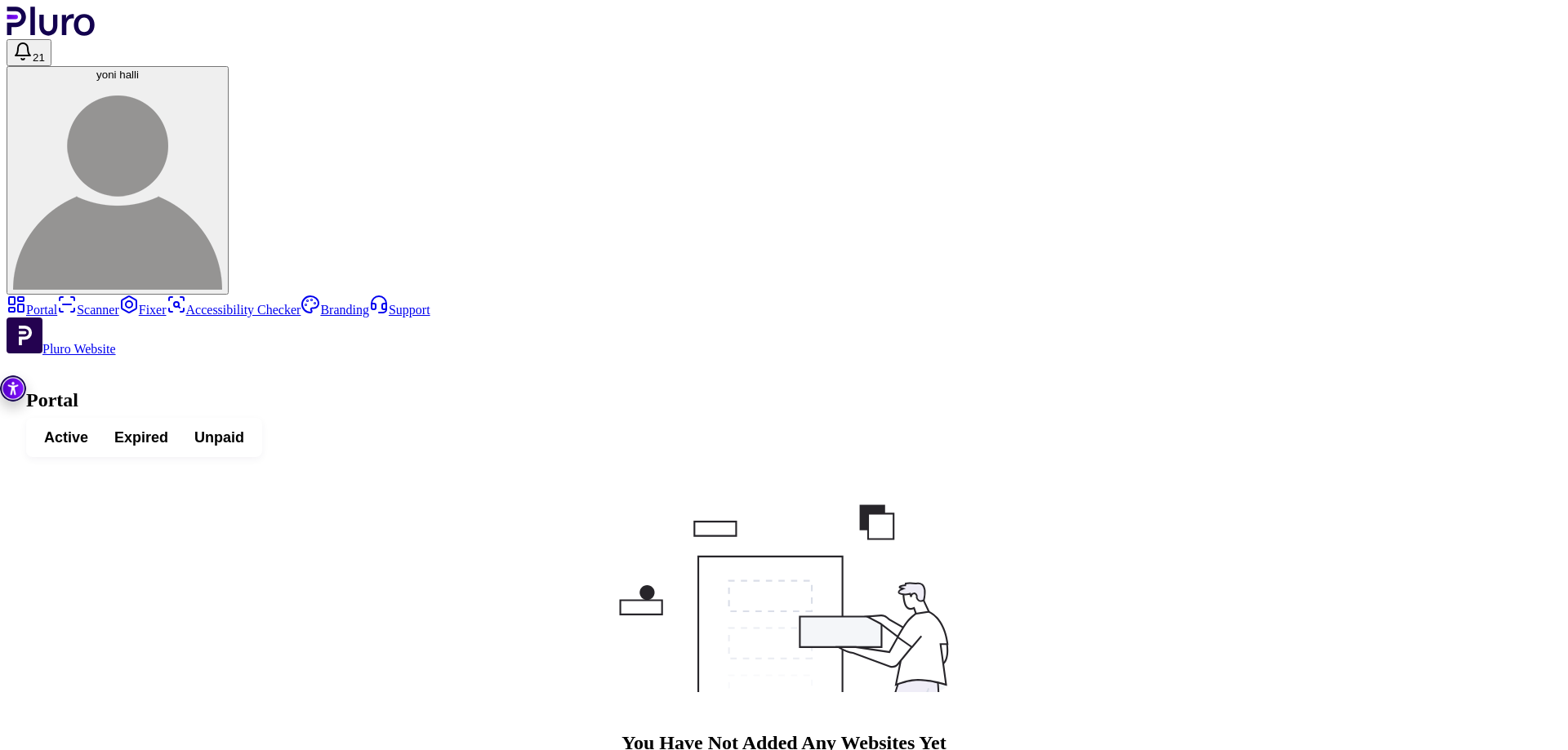
click at [245, 428] on span "Unpaid" at bounding box center [218, 438] width 50 height 20
click at [168, 428] on span "Expired" at bounding box center [142, 438] width 54 height 20
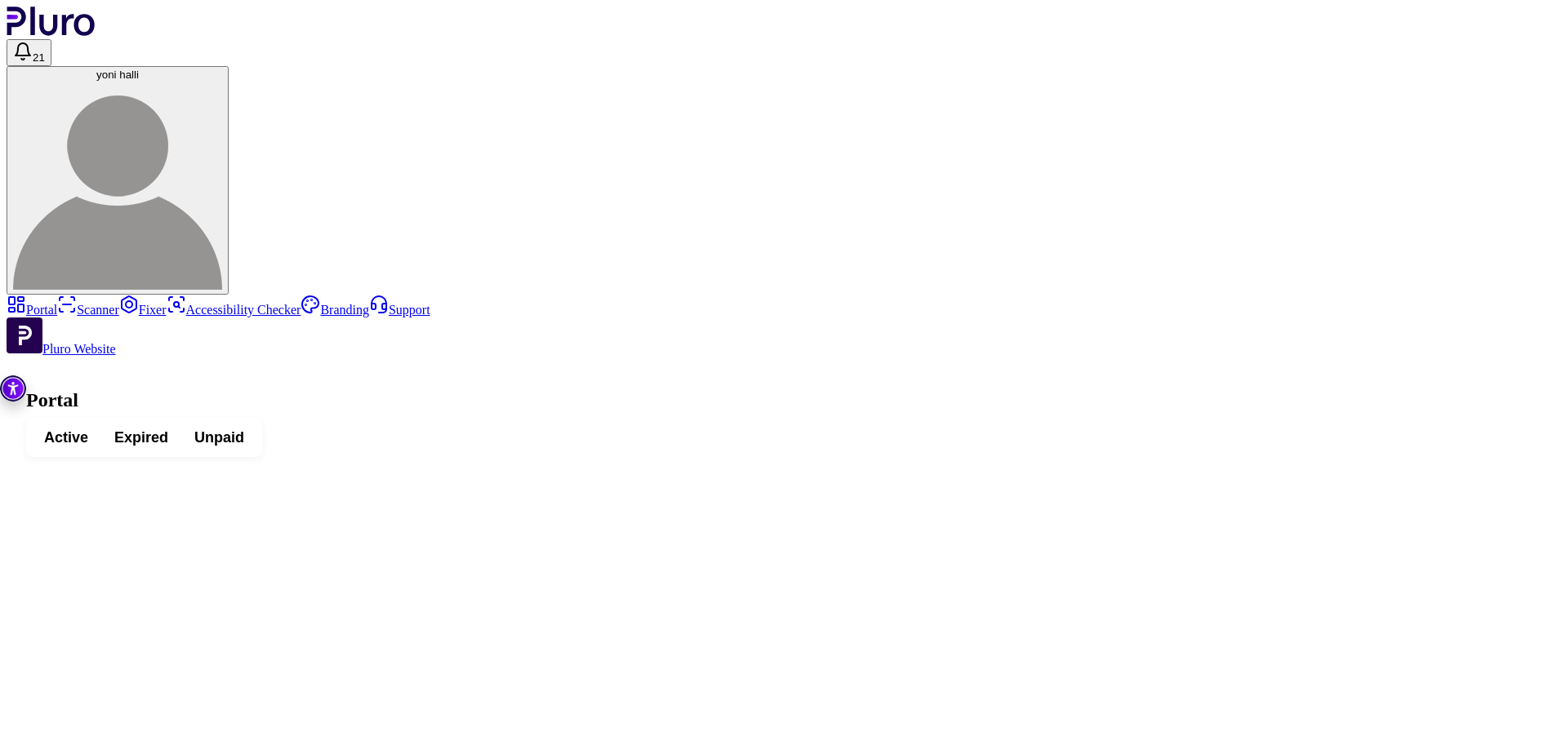
click at [88, 428] on span "Active" at bounding box center [66, 438] width 44 height 20
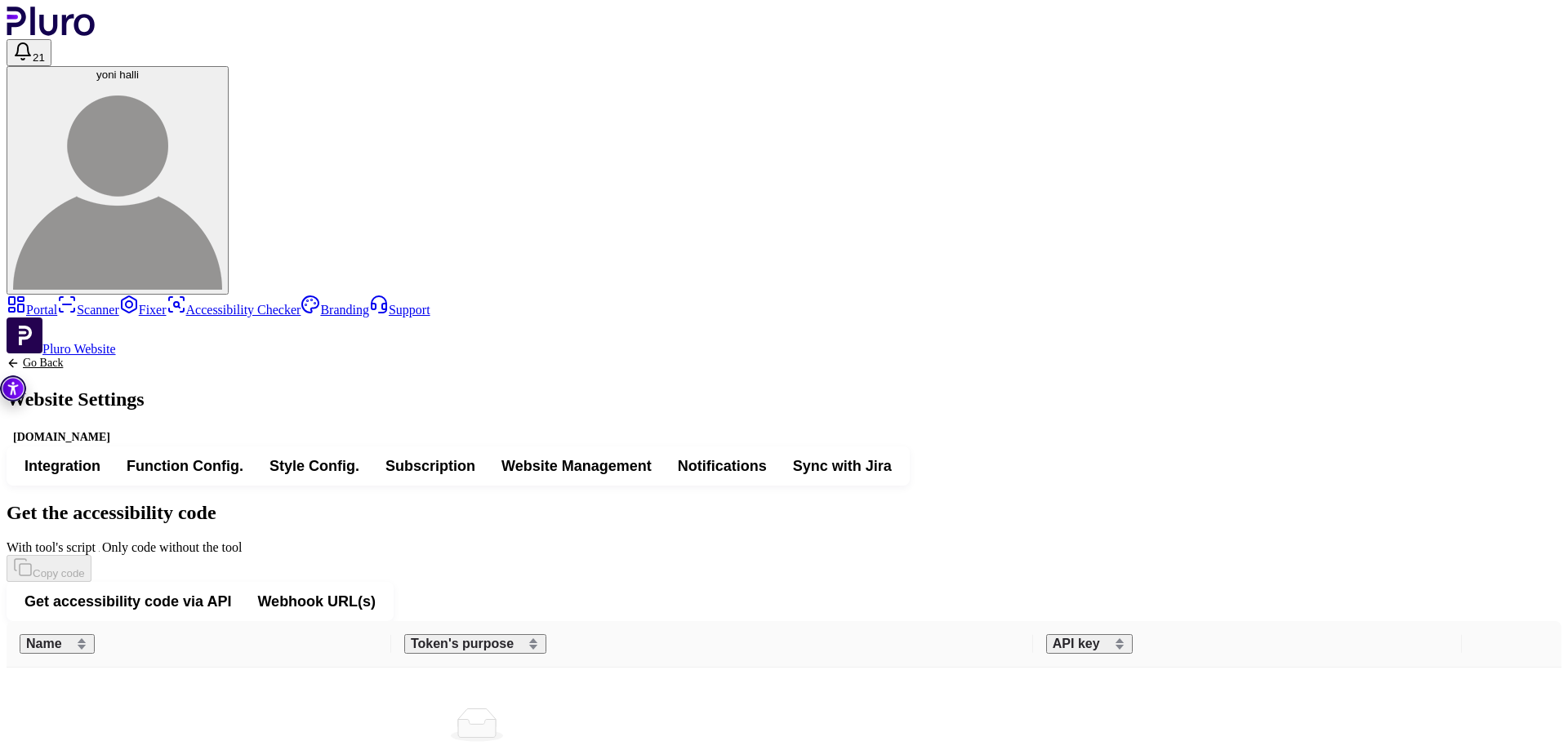
click at [476, 457] on span "Subscription" at bounding box center [431, 467] width 90 height 20
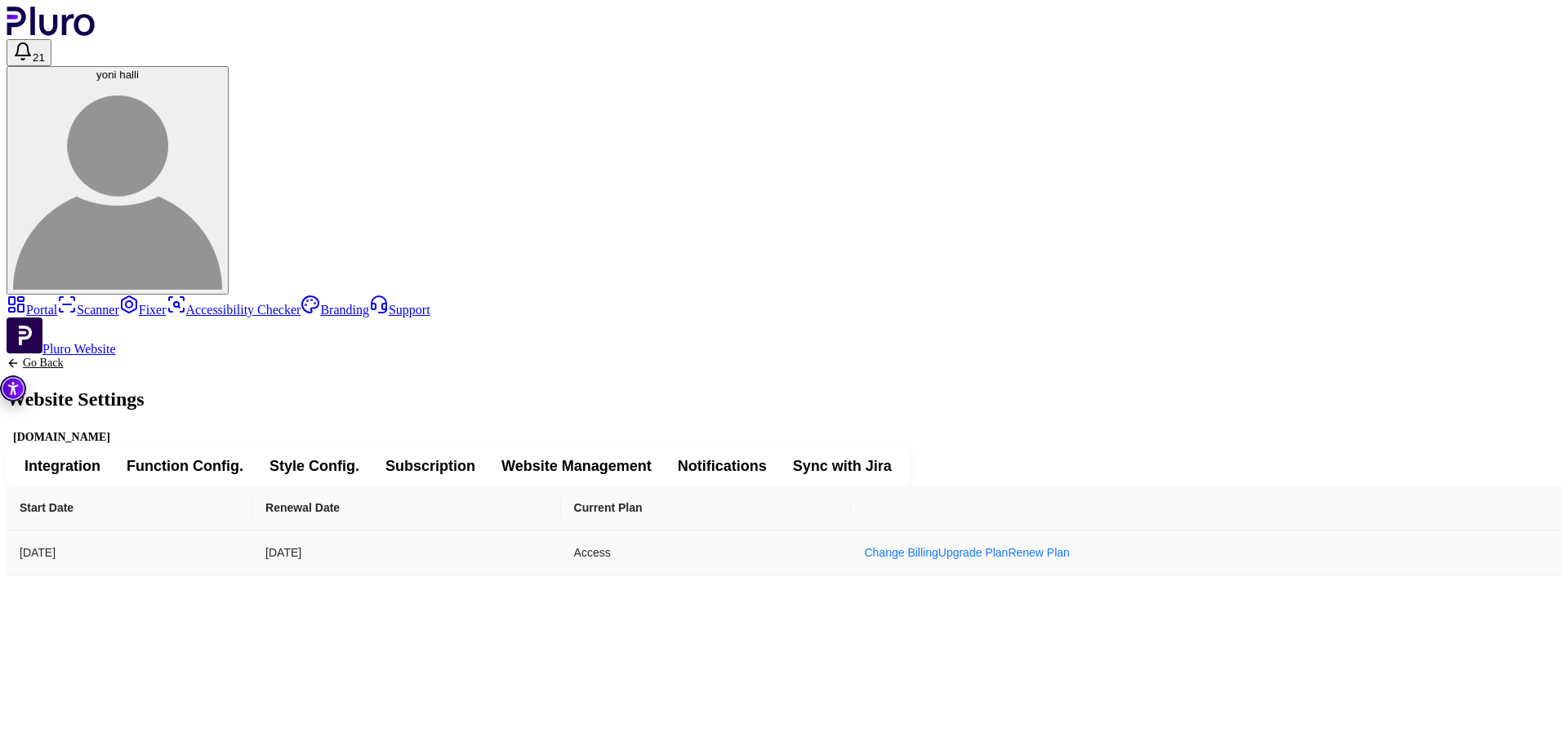
click at [561, 531] on td "22.01.2026" at bounding box center [406, 553] width 308 height 45
copy td "22.01.2026"
click at [628, 486] on div "Start Date Renewal Date Current Plan 07.01.2024 22.01.2026 Access Change Billin…" at bounding box center [784, 531] width 1555 height 90
click at [100, 457] on span "Integration" at bounding box center [62, 467] width 76 height 20
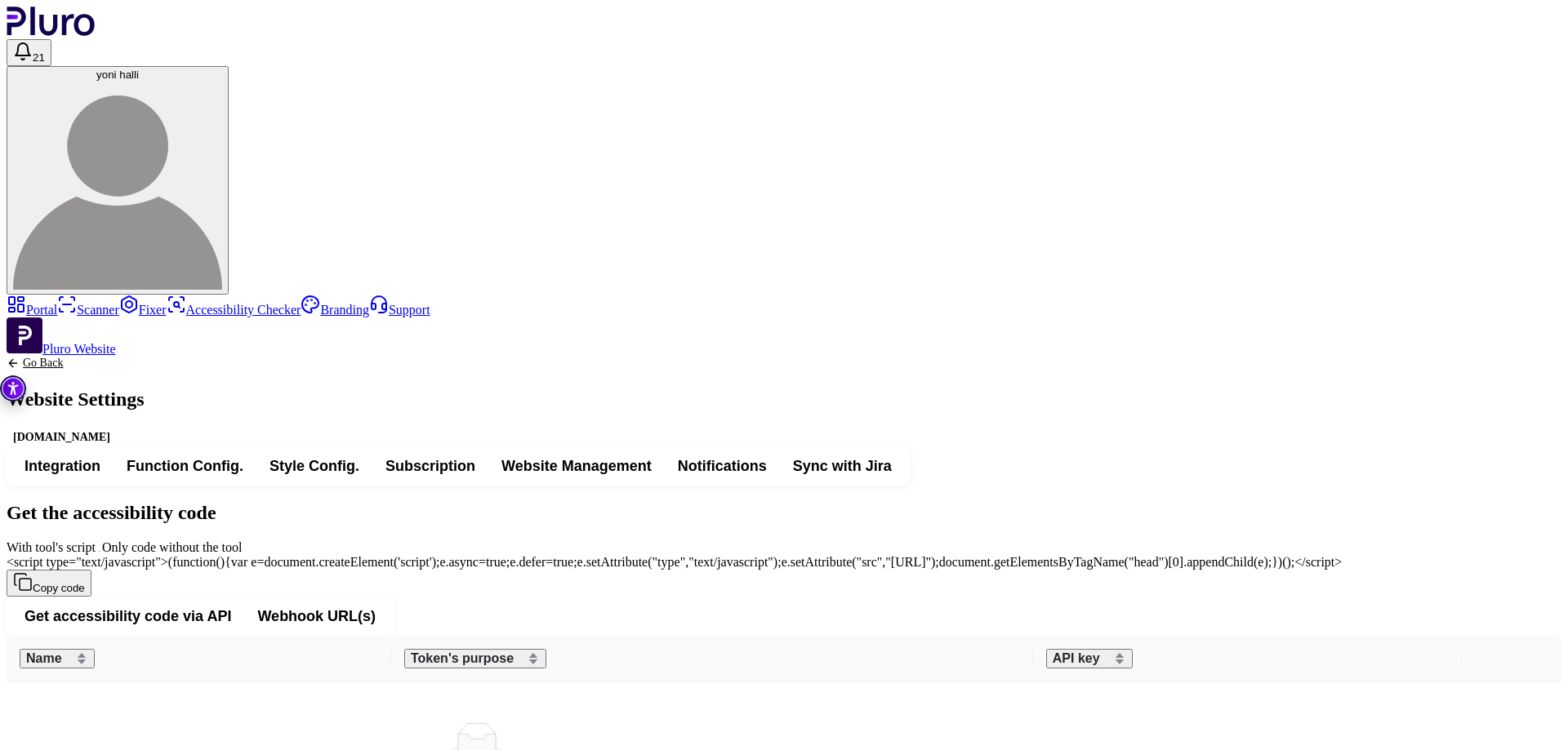
click at [20, 356] on icon "Back to previous screen" at bounding box center [13, 363] width 13 height 13
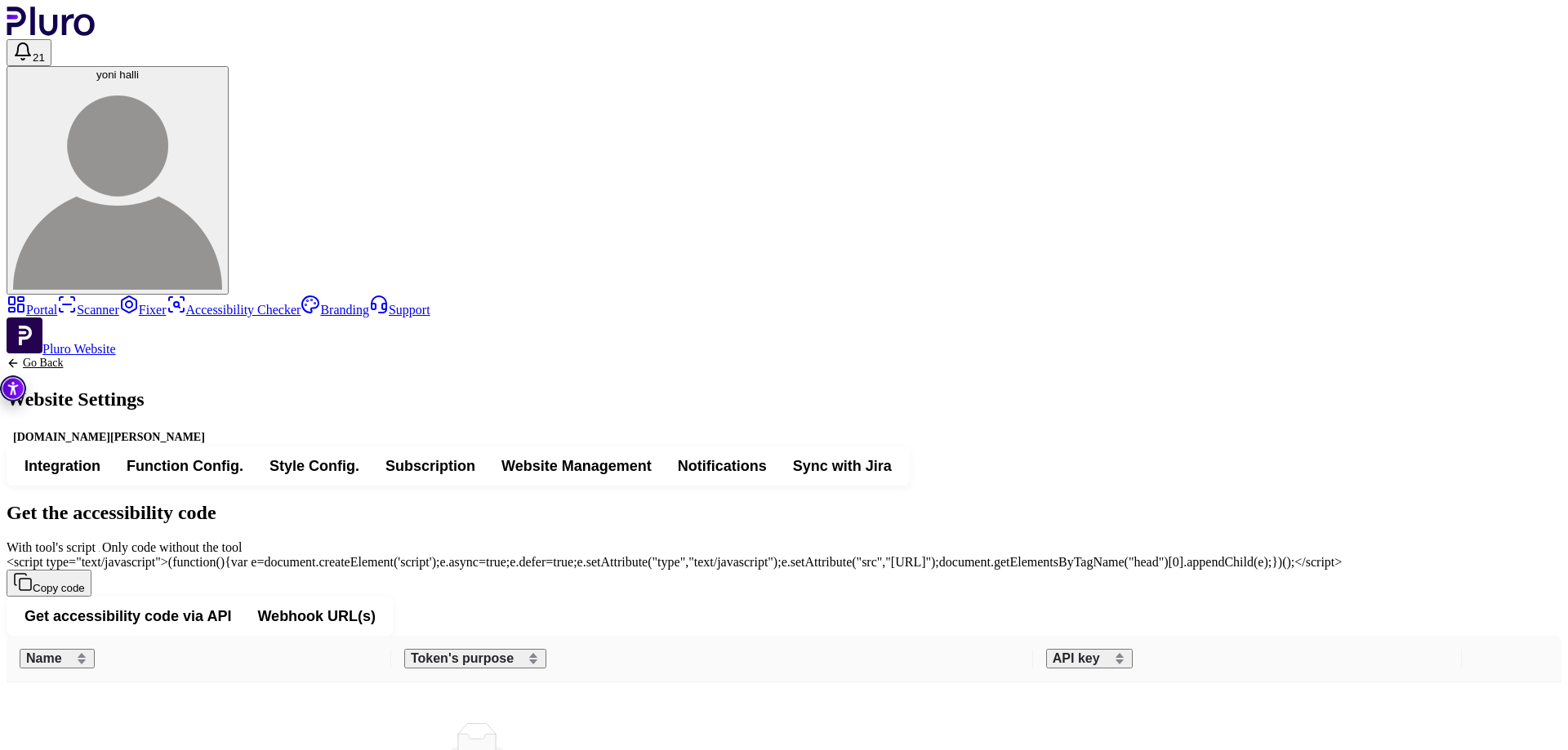
click at [689, 555] on span "<script type="text/javascript">(function(){var e=document.createElement('script…" at bounding box center [673, 561] width 1335 height 14
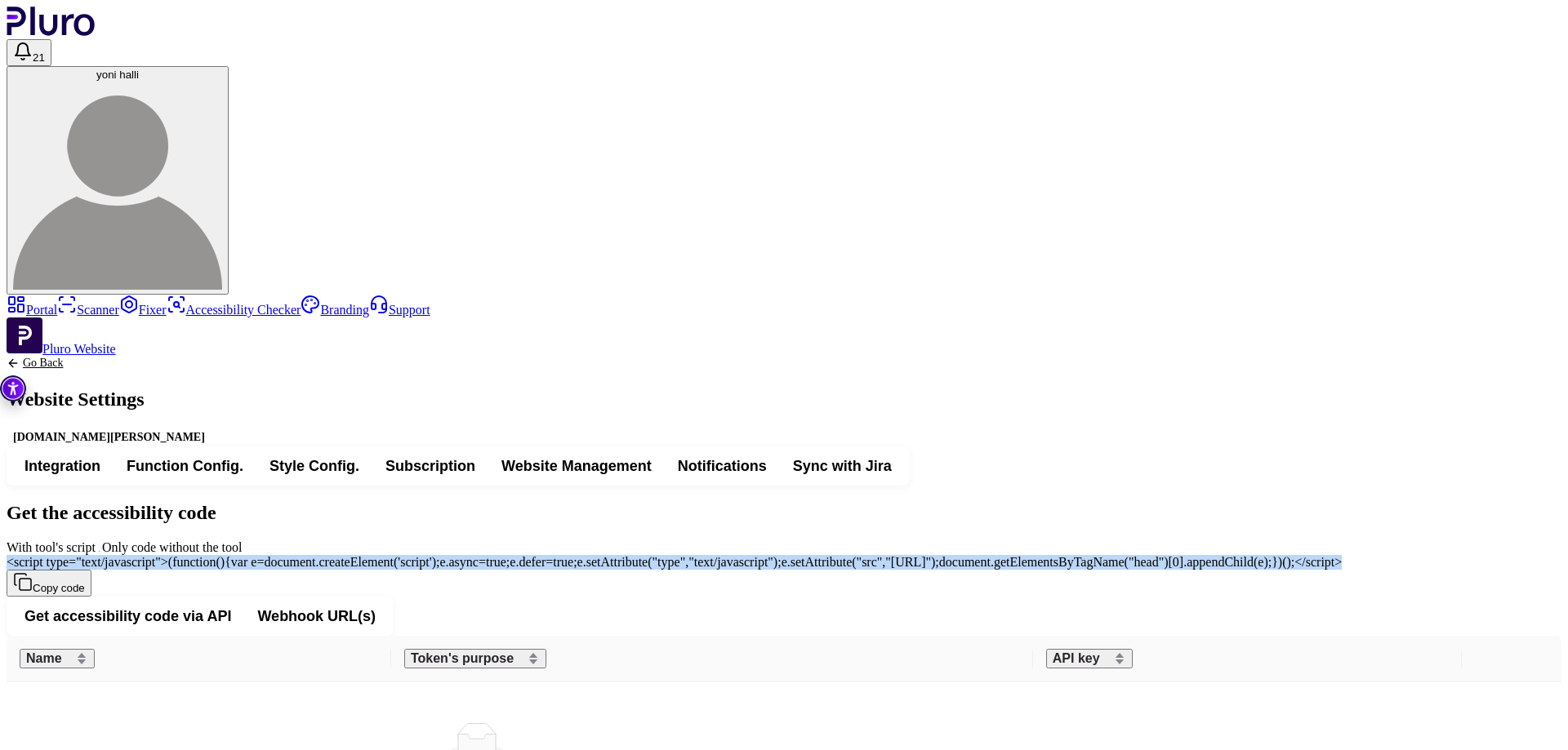
click at [689, 555] on span "<script type="text/javascript">(function(){var e=document.createElement('script…" at bounding box center [673, 561] width 1335 height 14
copy div "<script type="text/javascript">(function(){var e=document.createElement('script…"
click at [139, 69] on span "yoni halli" at bounding box center [117, 75] width 42 height 13
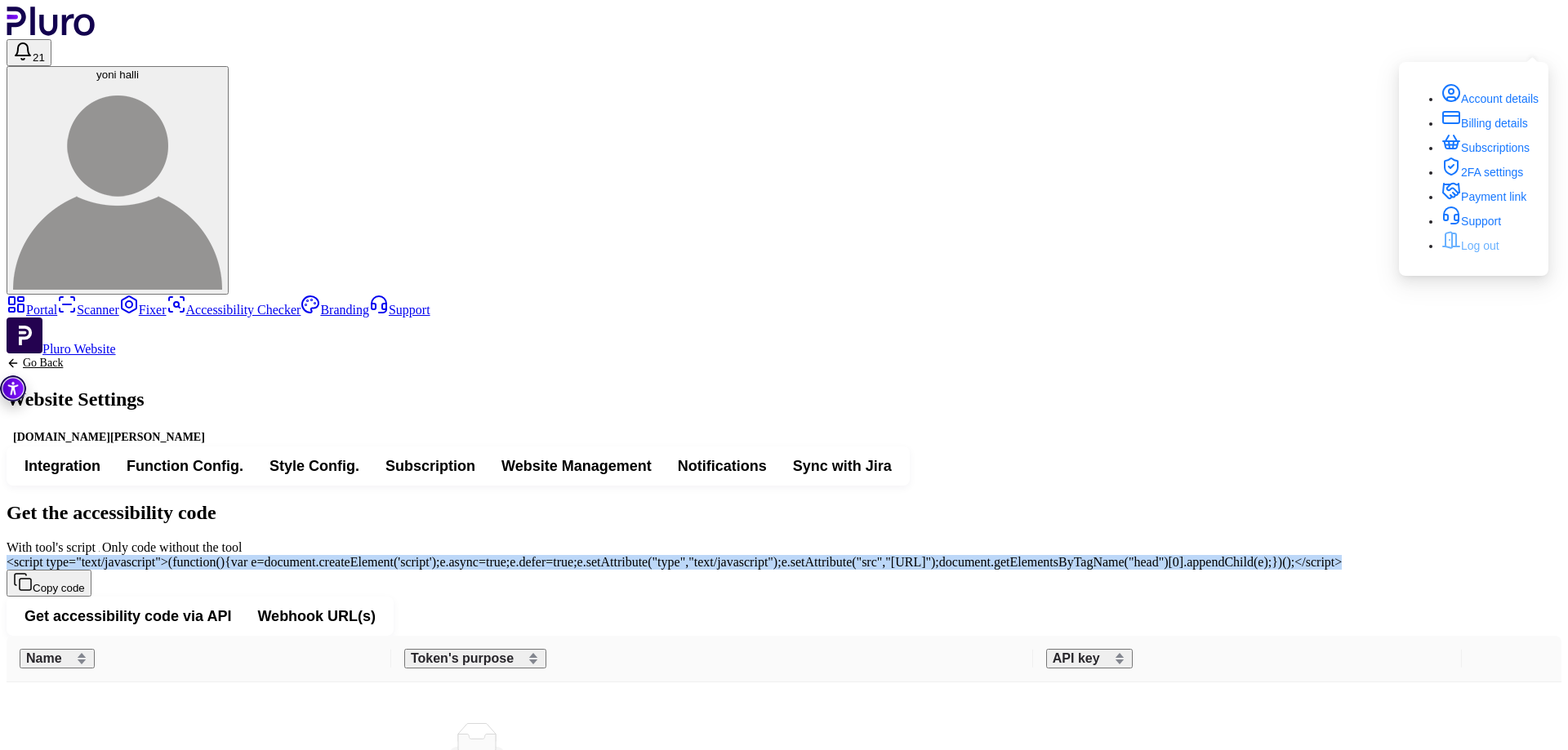
click at [1493, 253] on link "Log out" at bounding box center [1471, 245] width 58 height 13
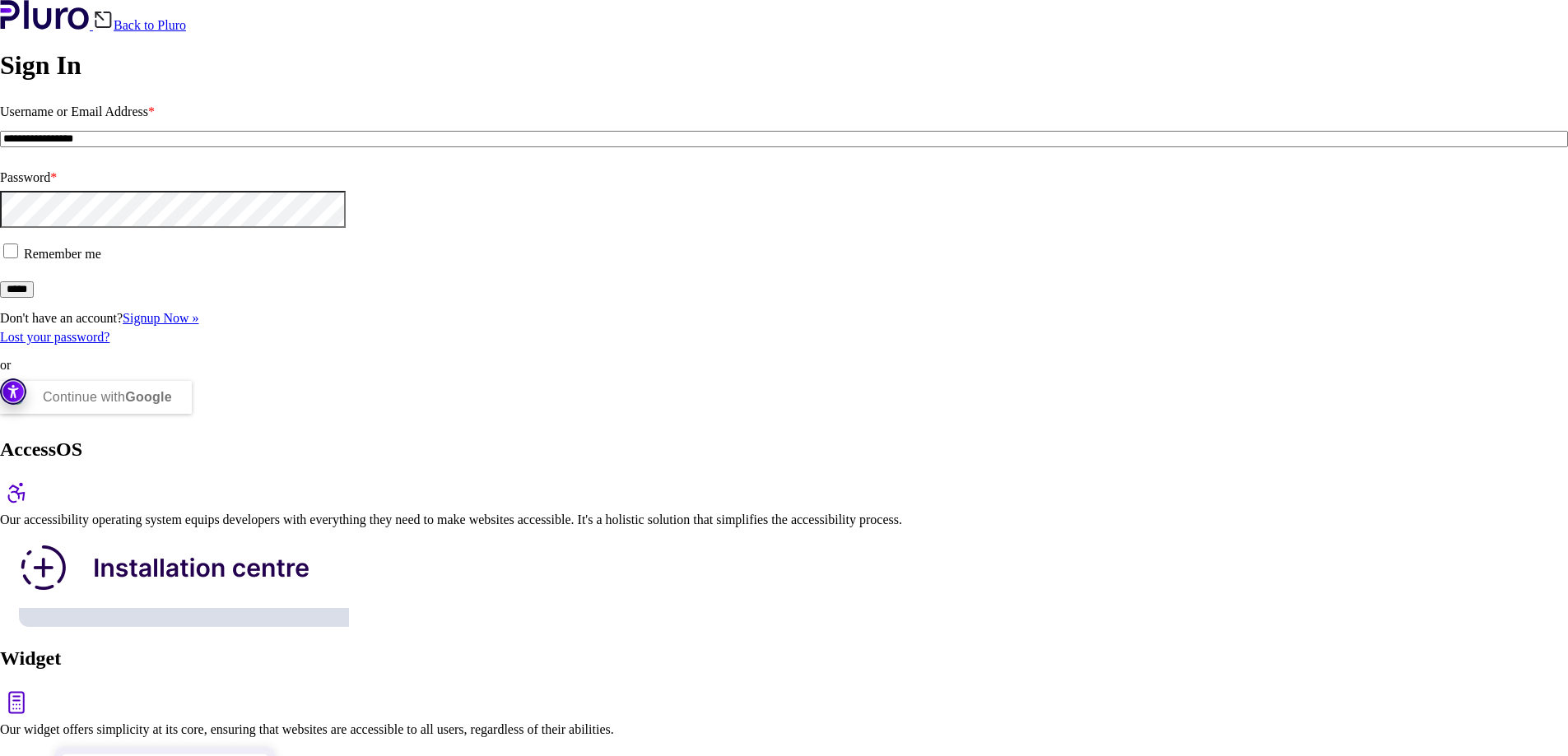
click at [348, 147] on input "**********" at bounding box center [784, 139] width 1568 height 16
type input "**********"
click at [34, 297] on input "*****" at bounding box center [16, 289] width 34 height 16
